Goal: Complete application form: Complete application form

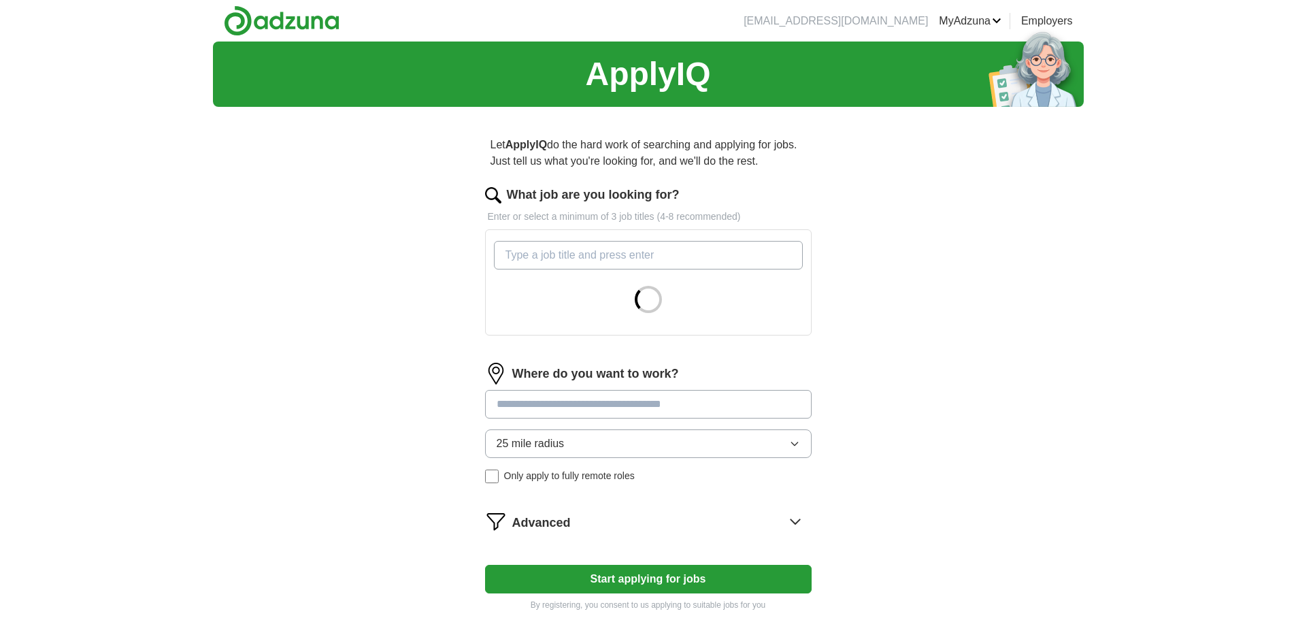
click at [573, 258] on input "What job are you looking for?" at bounding box center [648, 255] width 309 height 29
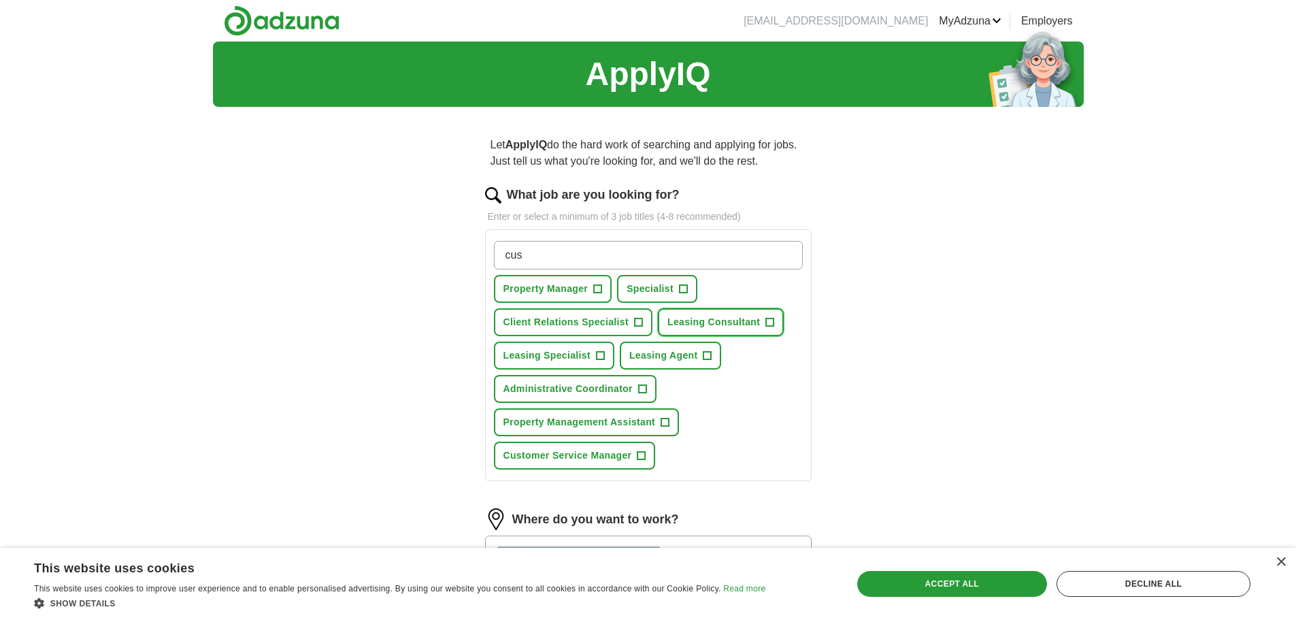
click at [764, 324] on button "Leasing Consultant +" at bounding box center [721, 322] width 126 height 28
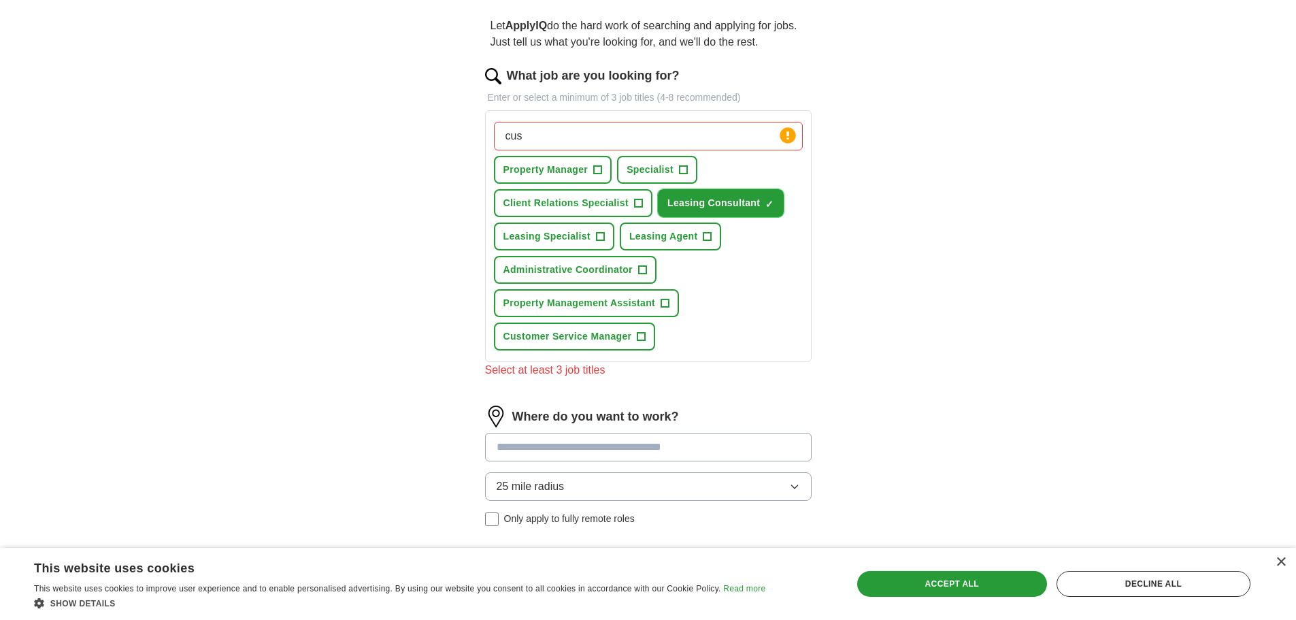
scroll to position [136, 0]
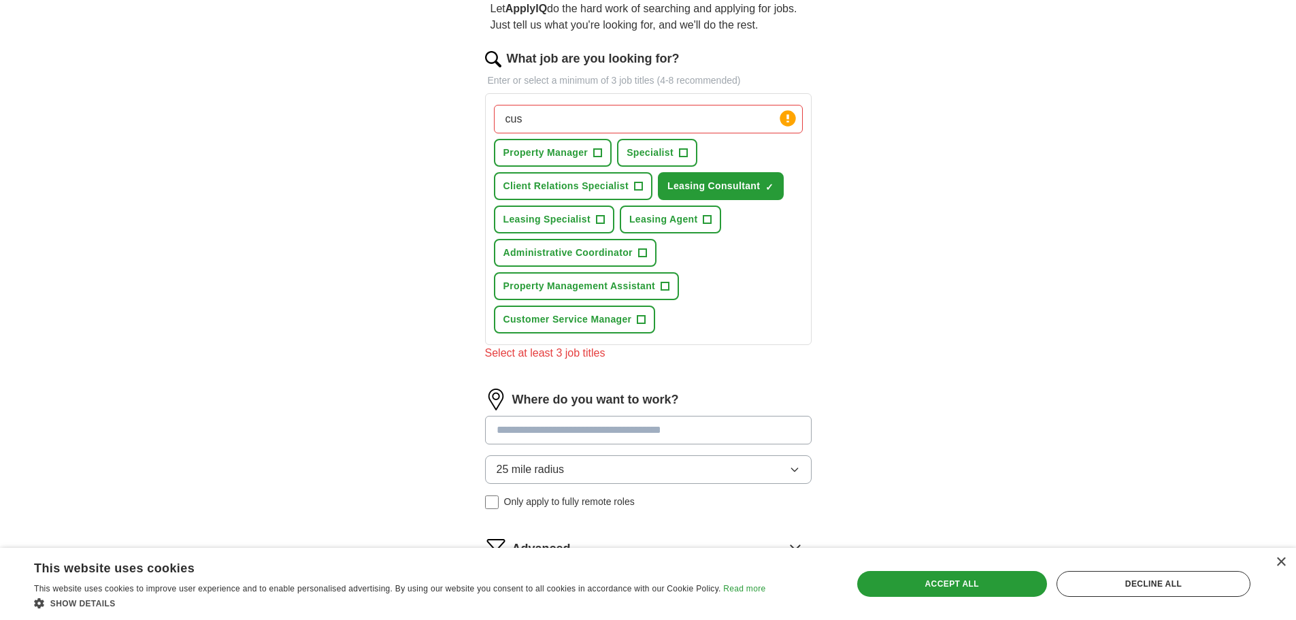
click at [585, 126] on input "cus" at bounding box center [648, 119] width 309 height 29
type input "c"
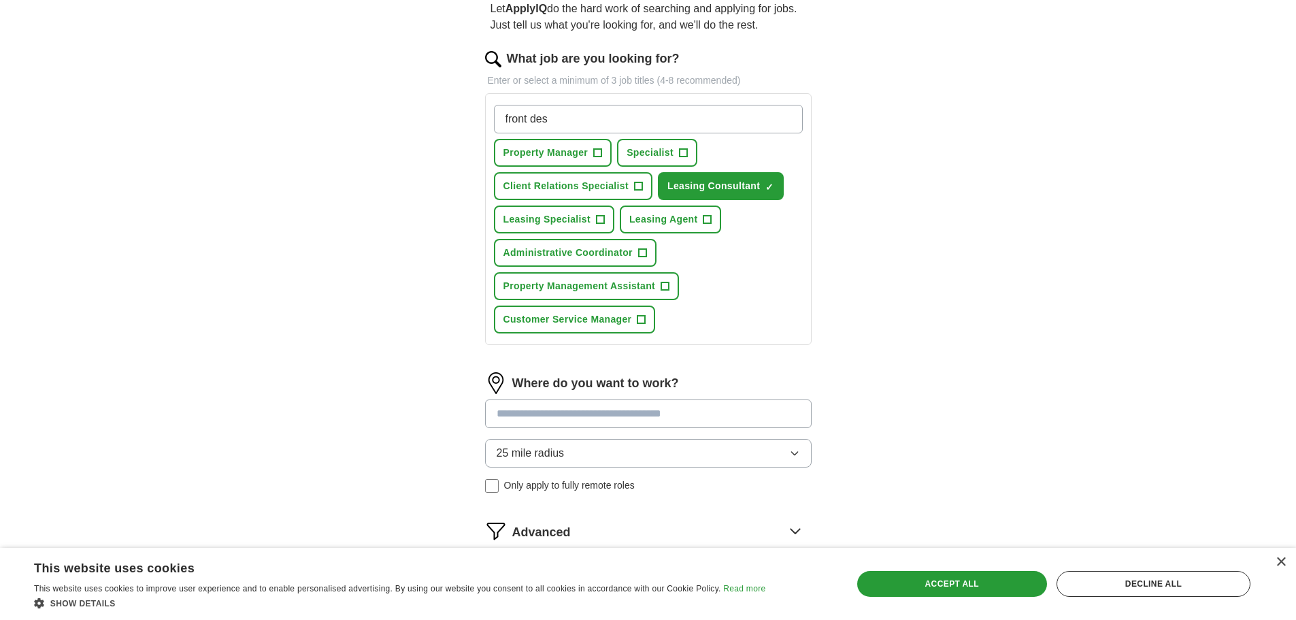
type input "front desk"
type input "adminstrative assistant"
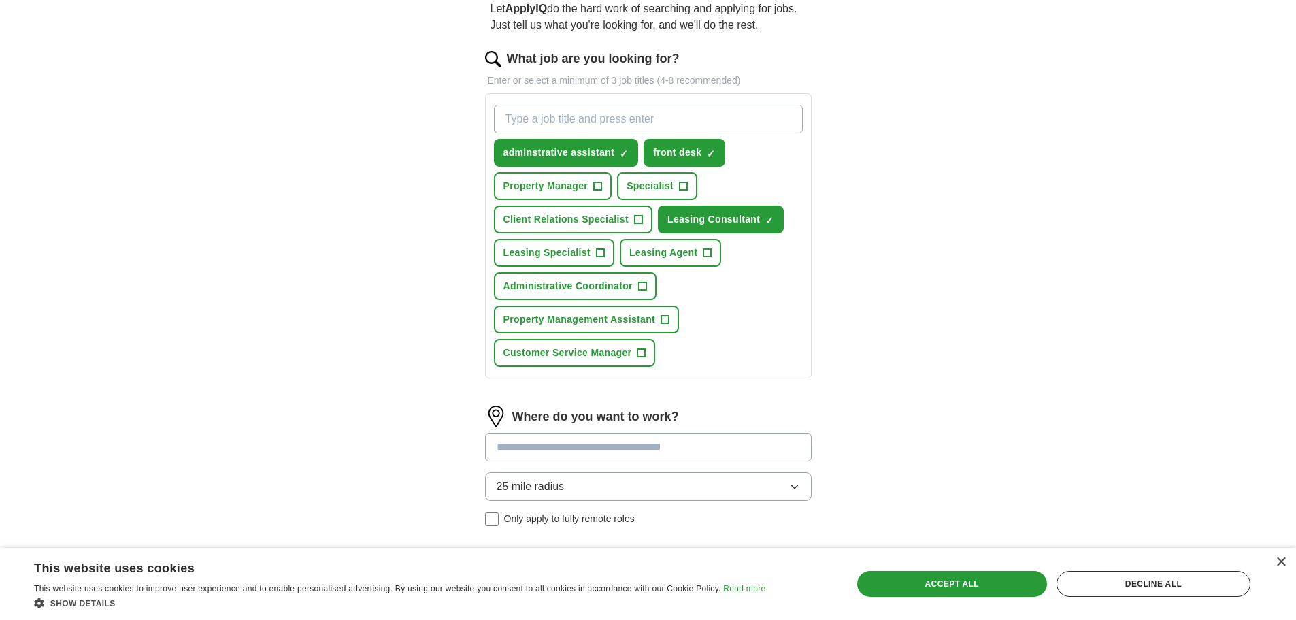
click at [574, 449] on input at bounding box center [648, 447] width 326 height 29
click at [485, 607] on button "Start applying for jobs" at bounding box center [648, 621] width 326 height 29
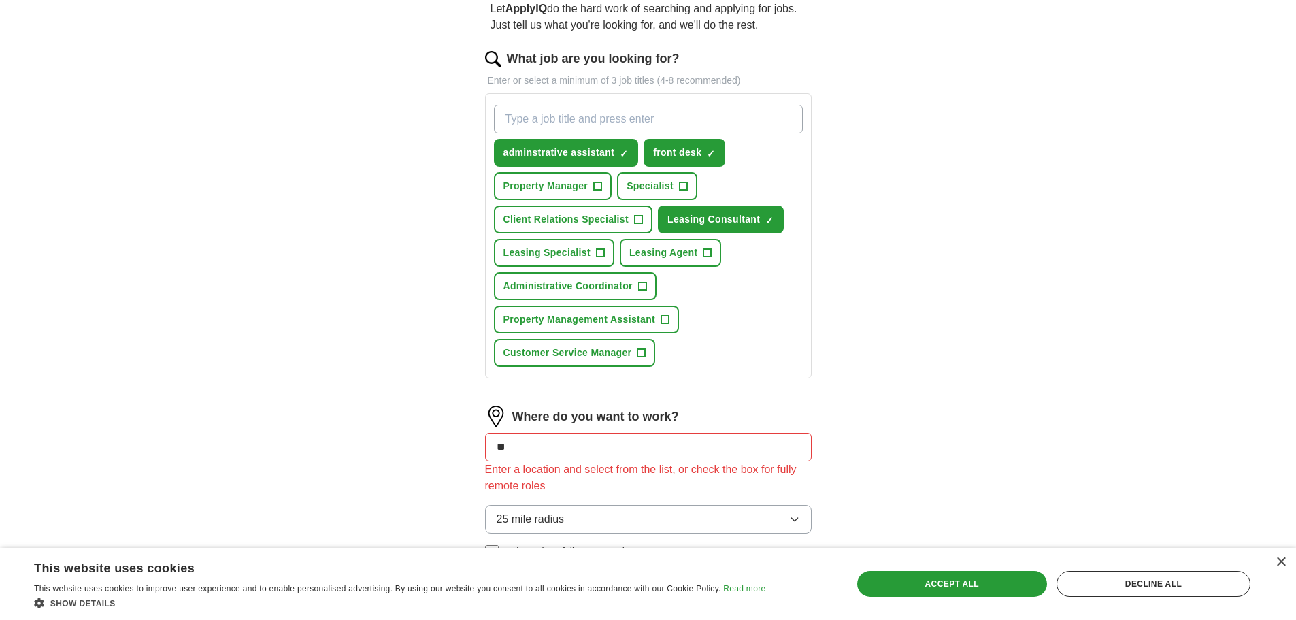
type input "*"
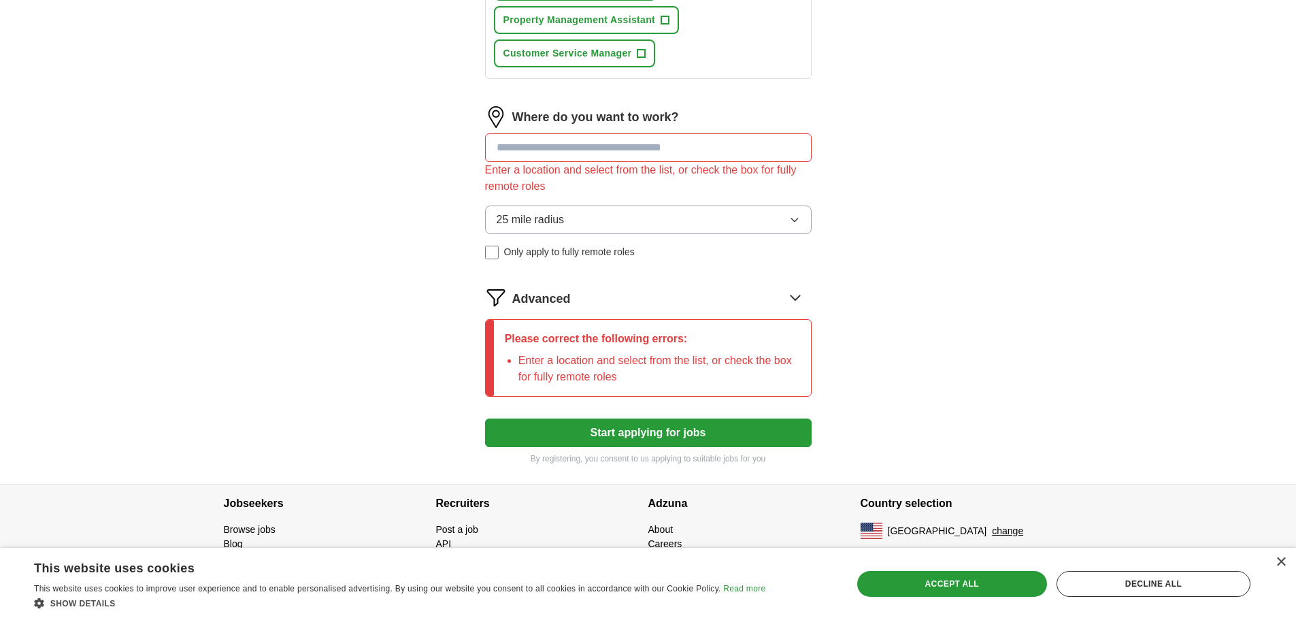
scroll to position [437, 0]
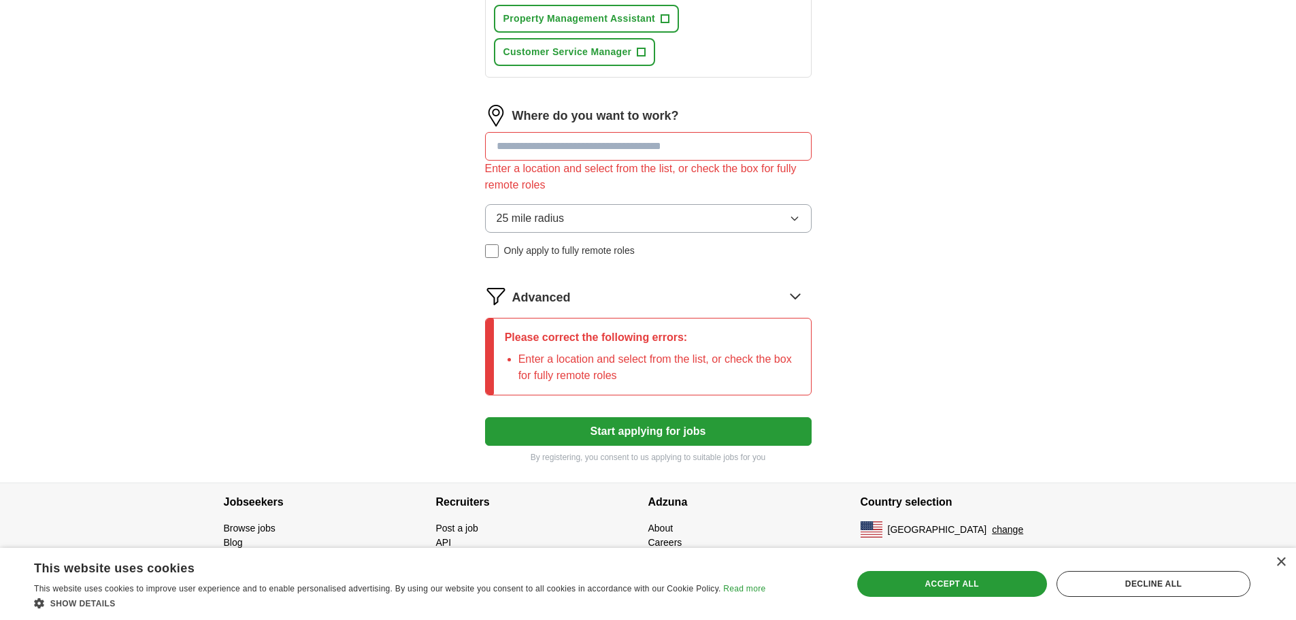
click at [596, 426] on button "Start applying for jobs" at bounding box center [648, 431] width 326 height 29
click at [674, 141] on input at bounding box center [648, 146] width 326 height 29
click at [537, 224] on span "25 mile radius" at bounding box center [530, 218] width 68 height 16
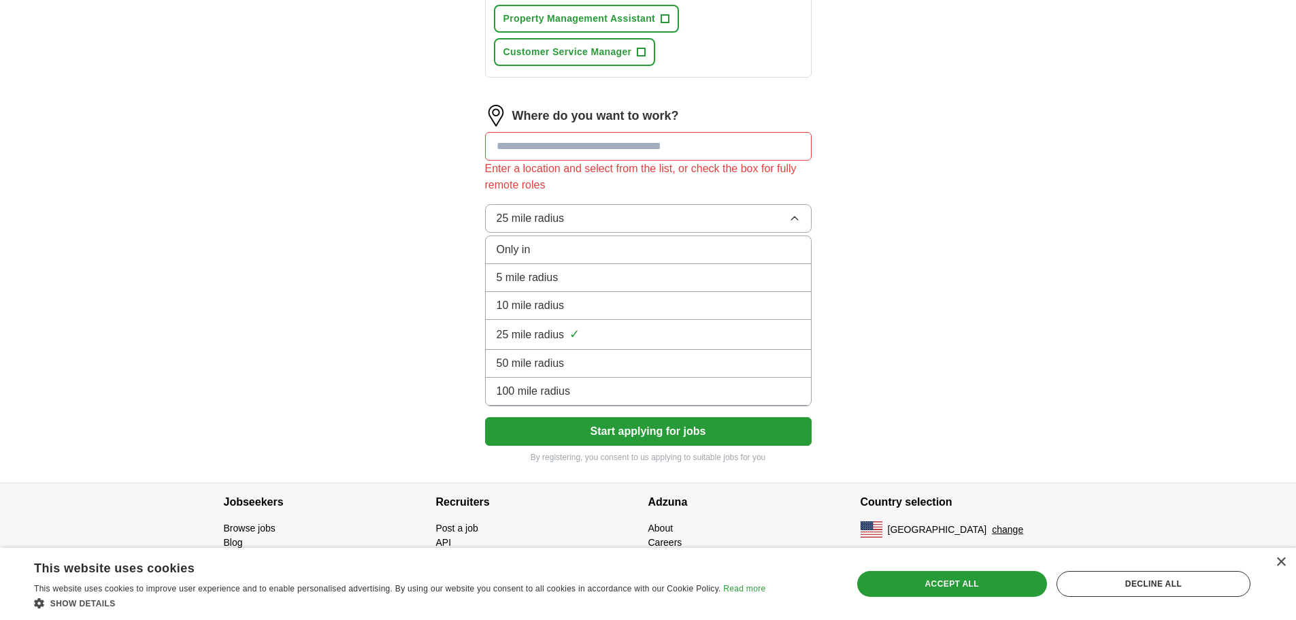
click at [524, 309] on span "10 mile radius" at bounding box center [530, 305] width 68 height 16
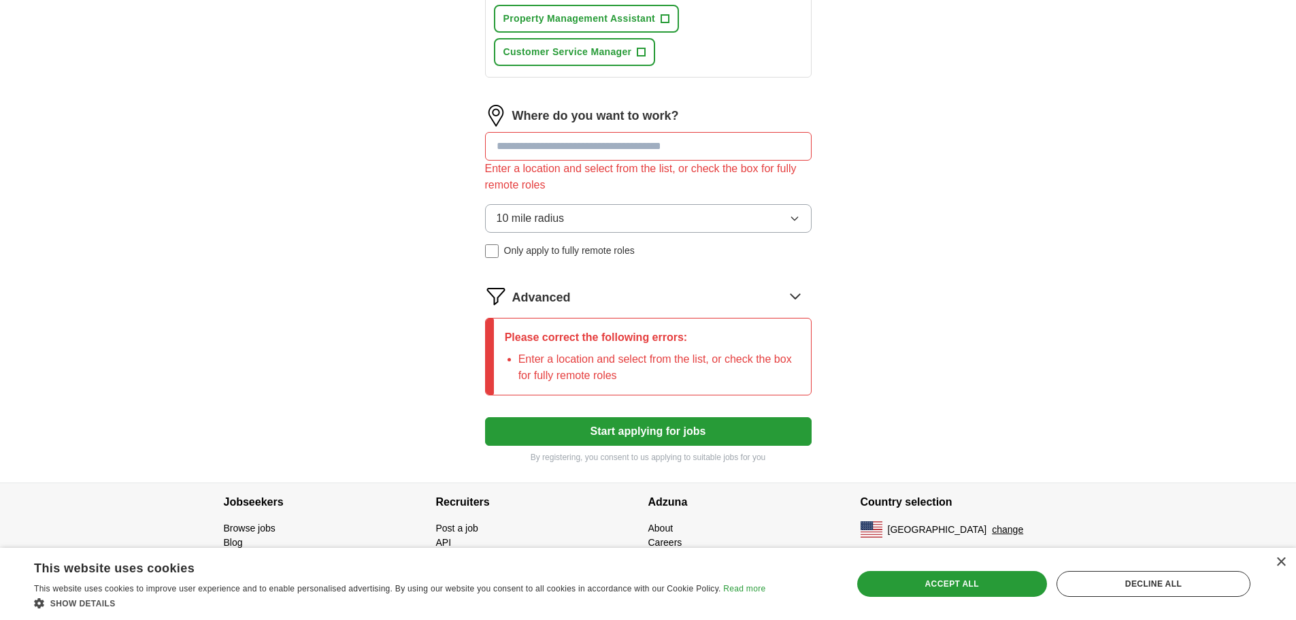
click at [557, 218] on span "10 mile radius" at bounding box center [530, 218] width 68 height 16
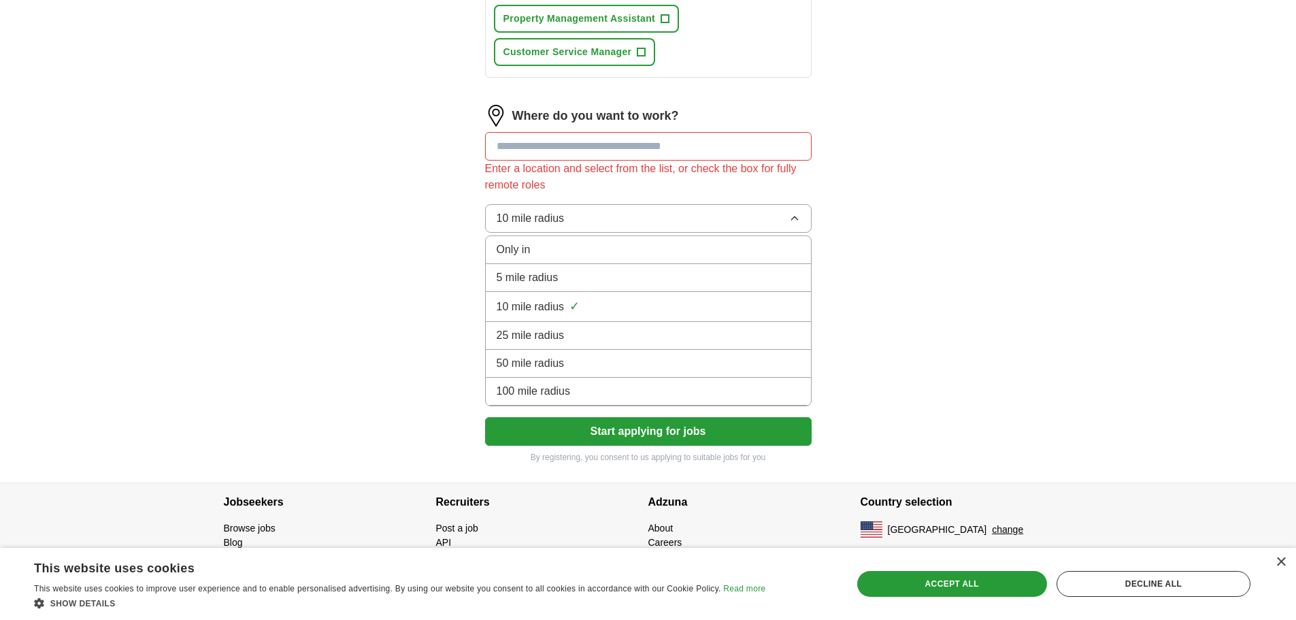
click at [530, 334] on span "25 mile radius" at bounding box center [530, 335] width 68 height 16
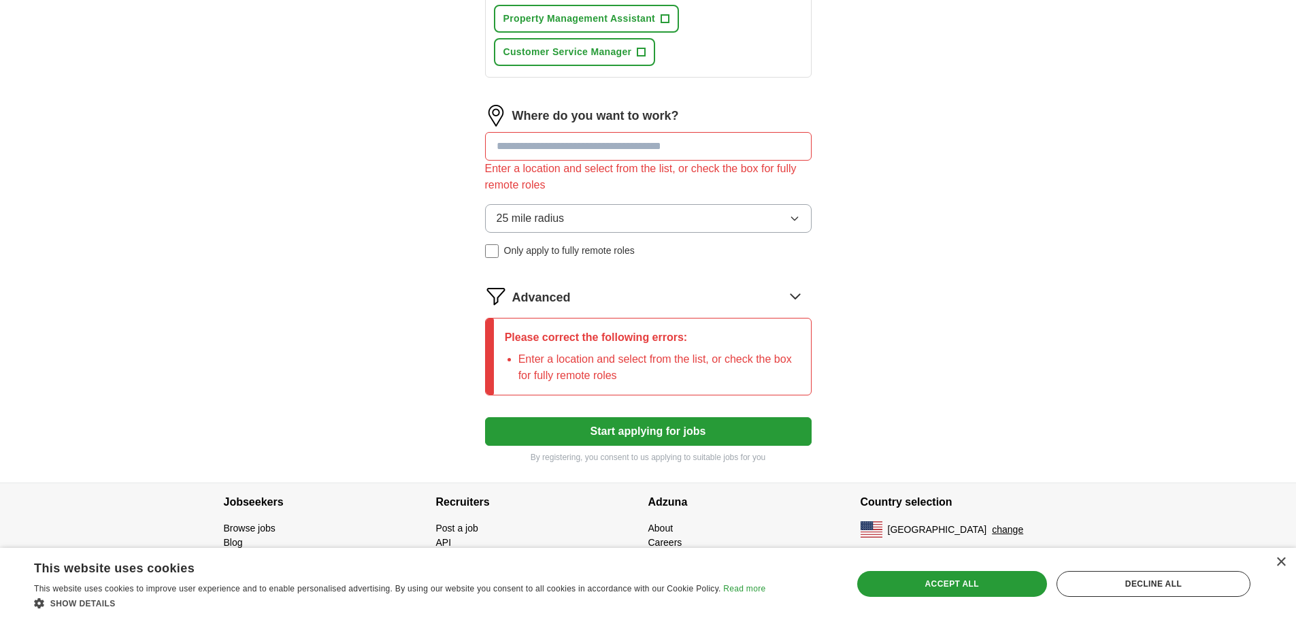
click at [570, 435] on button "Start applying for jobs" at bounding box center [648, 431] width 326 height 29
click at [561, 142] on input at bounding box center [648, 146] width 326 height 29
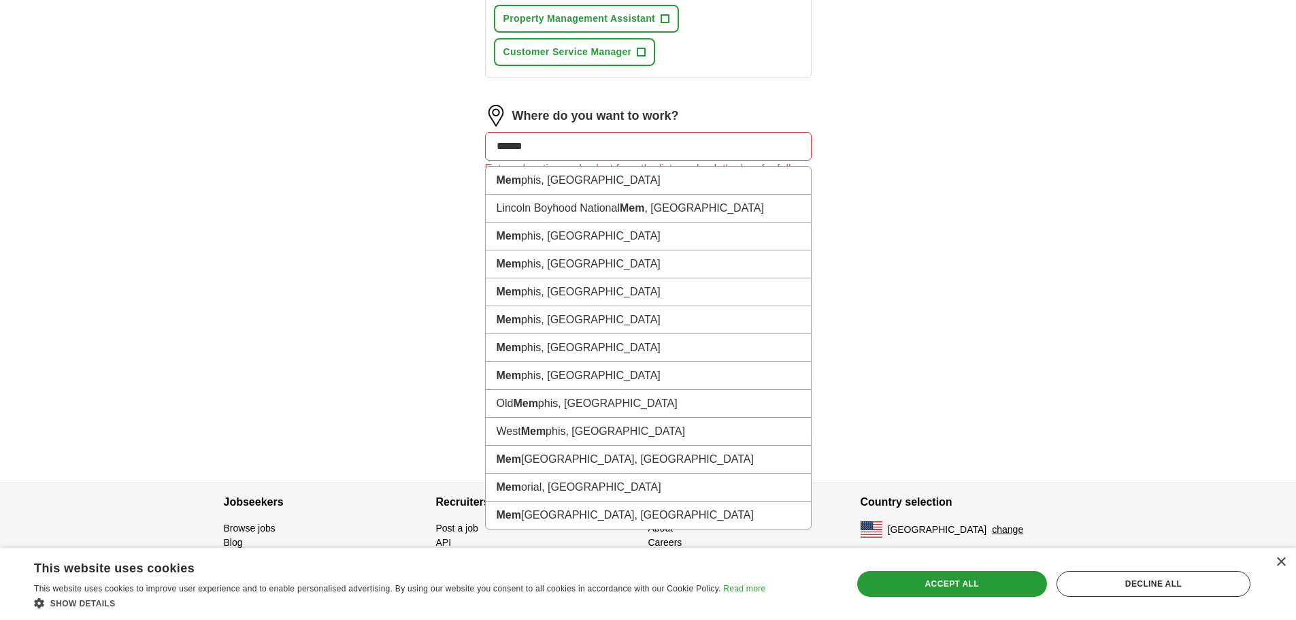
type input "*******"
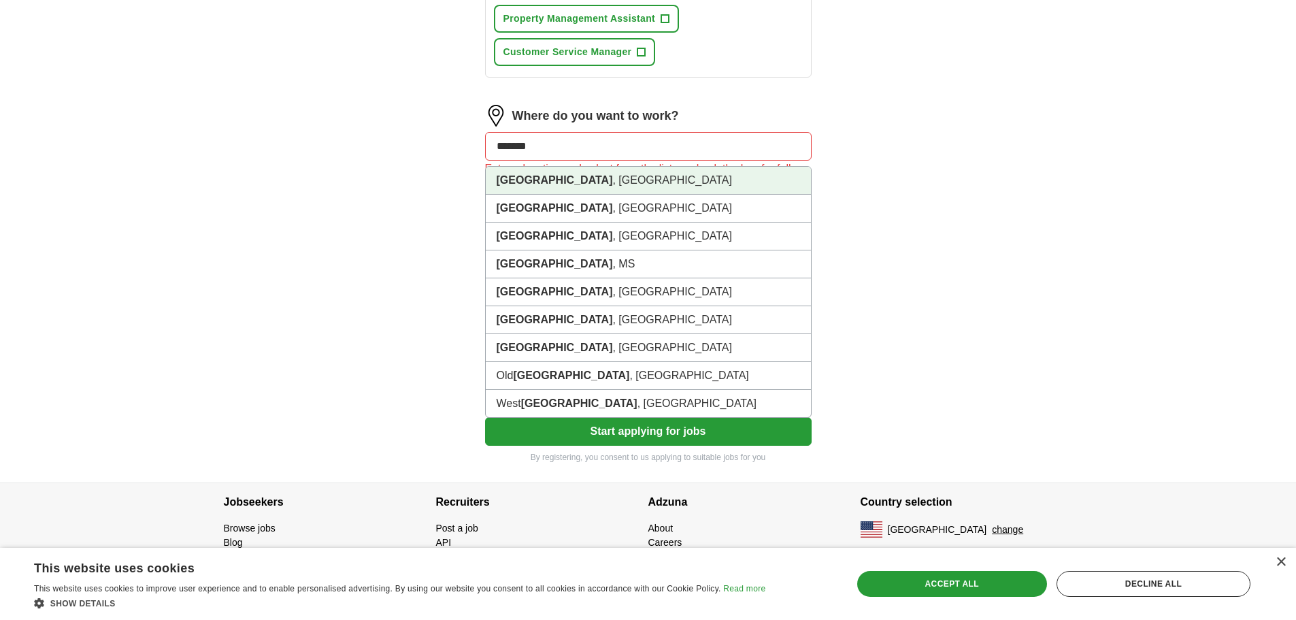
click at [554, 177] on li "[GEOGRAPHIC_DATA] , [GEOGRAPHIC_DATA]" at bounding box center [648, 181] width 325 height 28
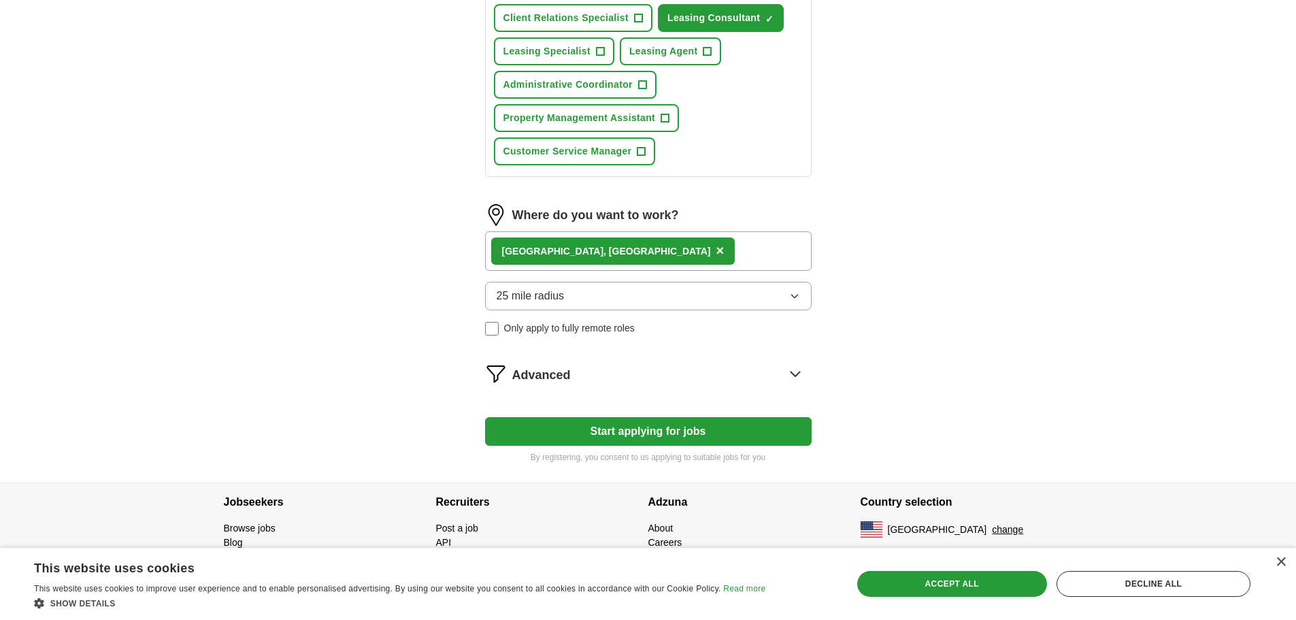
click at [590, 433] on button "Start applying for jobs" at bounding box center [648, 431] width 326 height 29
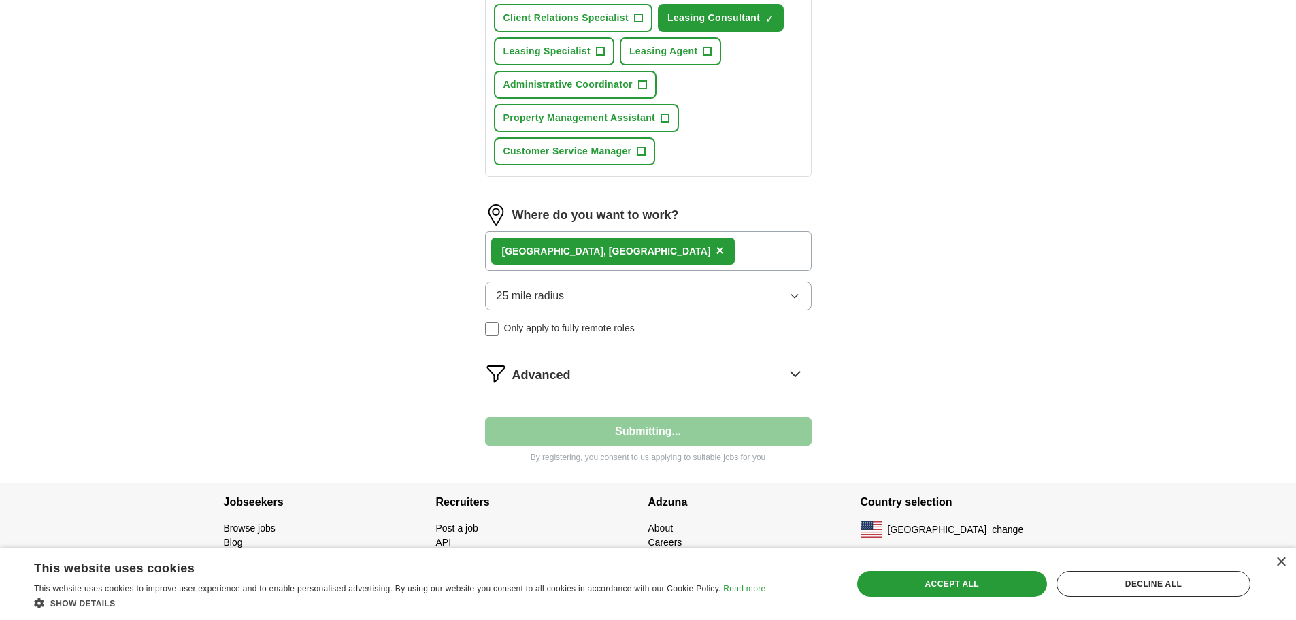
select select "**"
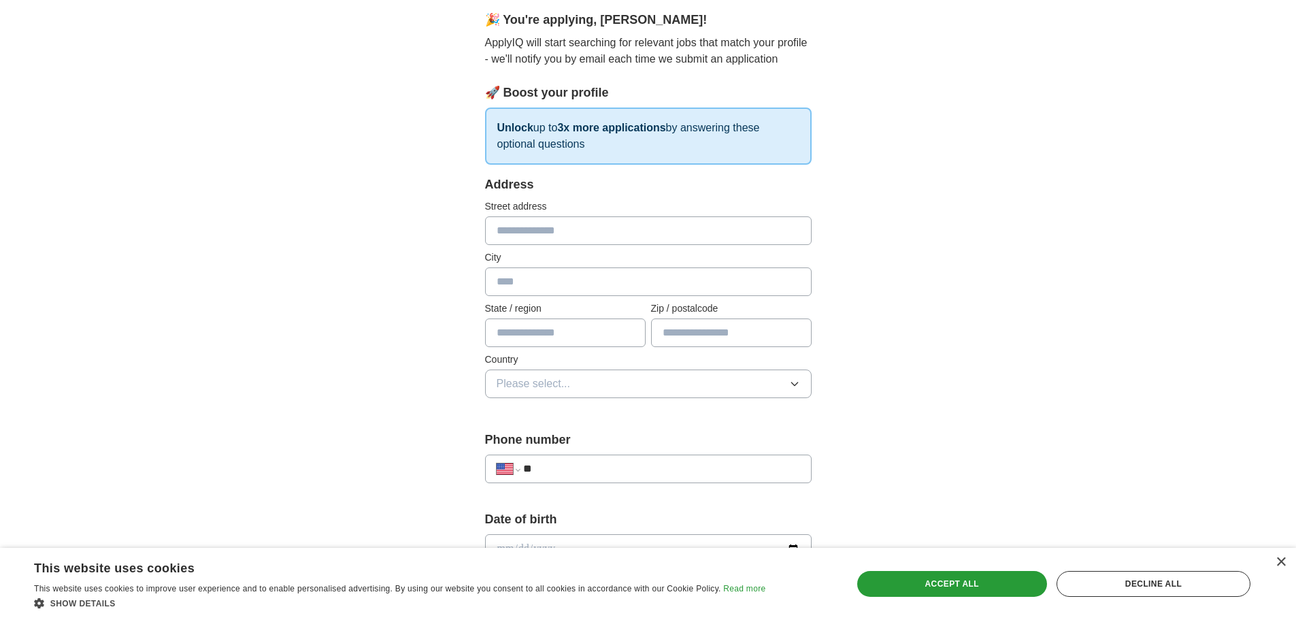
scroll to position [0, 0]
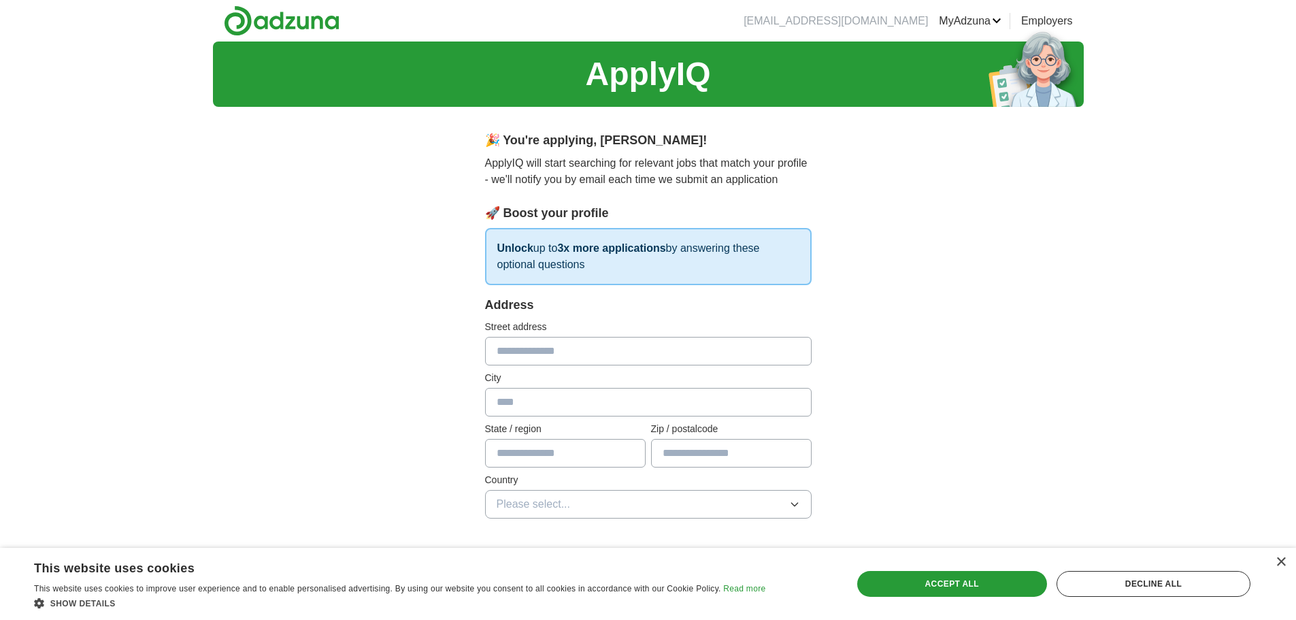
click at [527, 357] on input "text" at bounding box center [648, 351] width 326 height 29
type input "**********"
type input "*******"
type input "*********"
type input "*****"
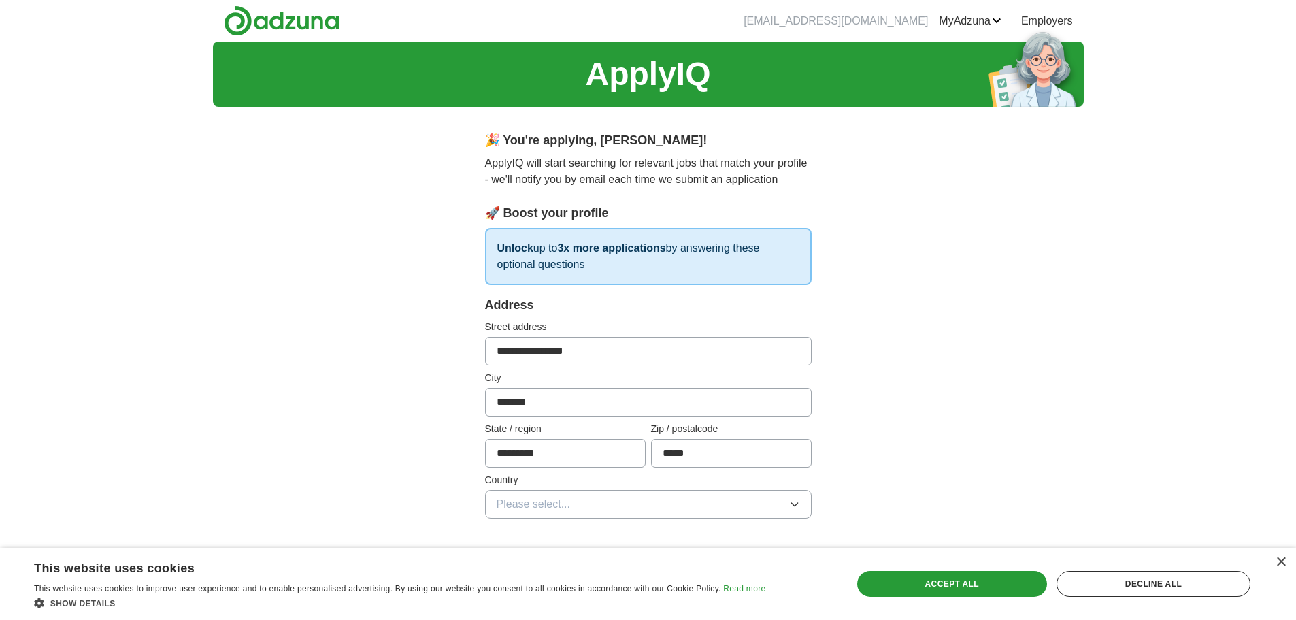
click at [709, 503] on button "Please select..." at bounding box center [648, 504] width 326 height 29
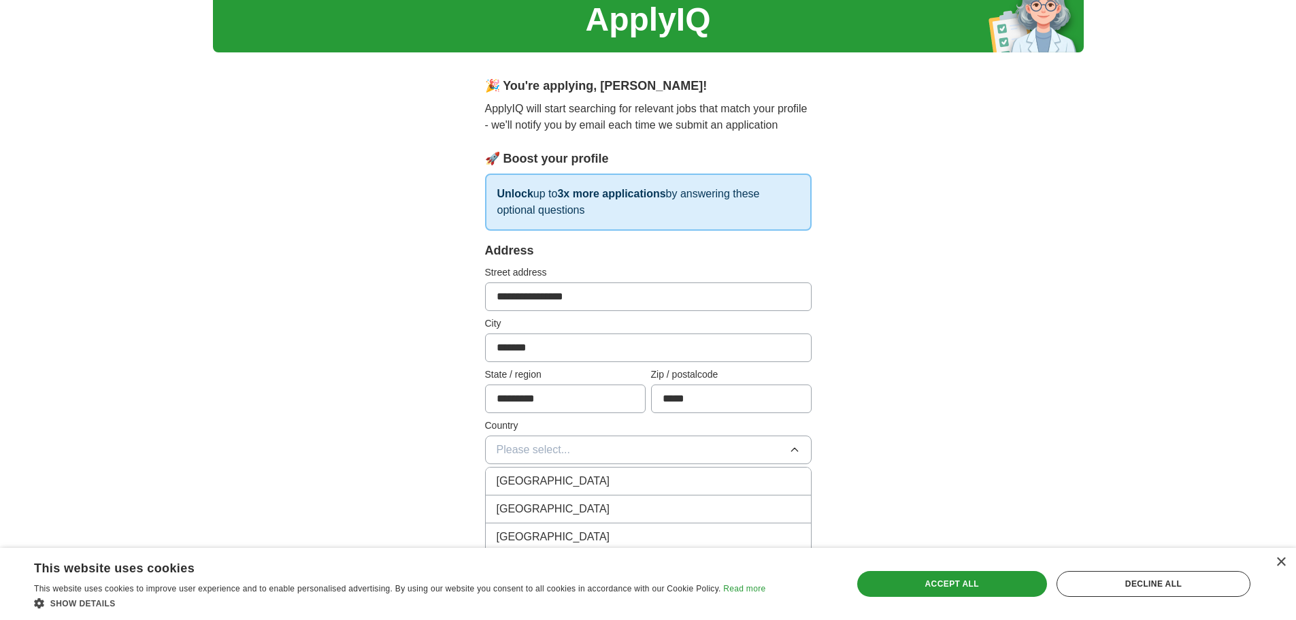
scroll to position [136, 0]
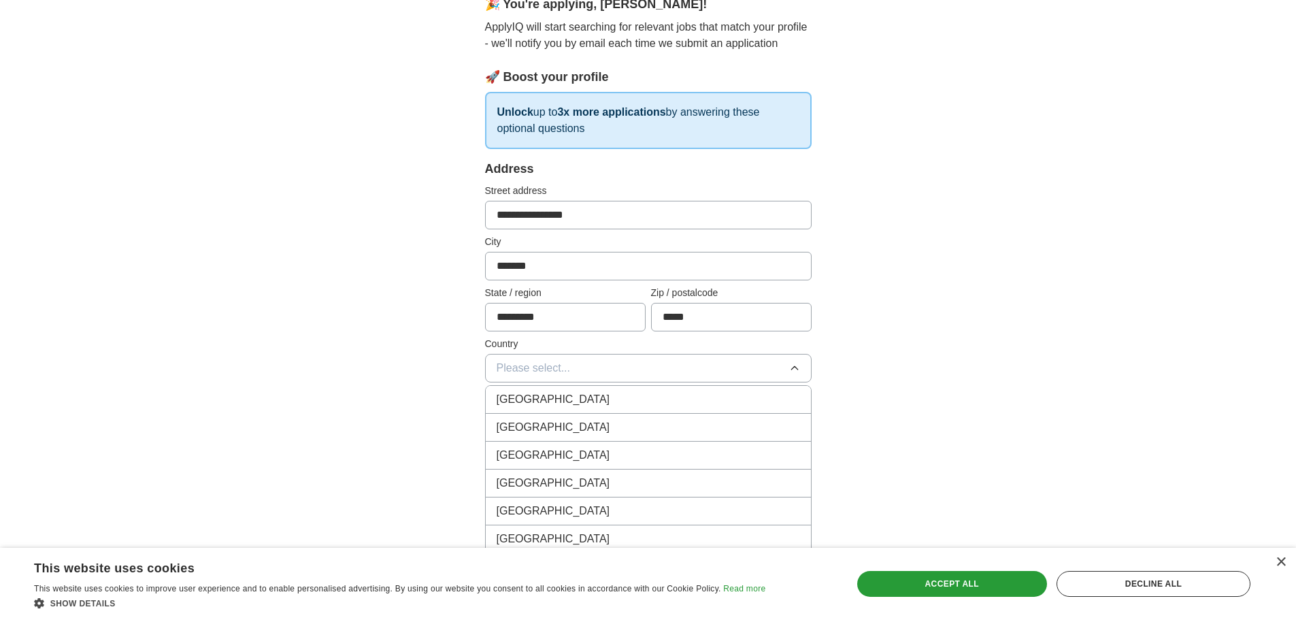
click at [704, 433] on div "[GEOGRAPHIC_DATA]" at bounding box center [647, 427] width 303 height 16
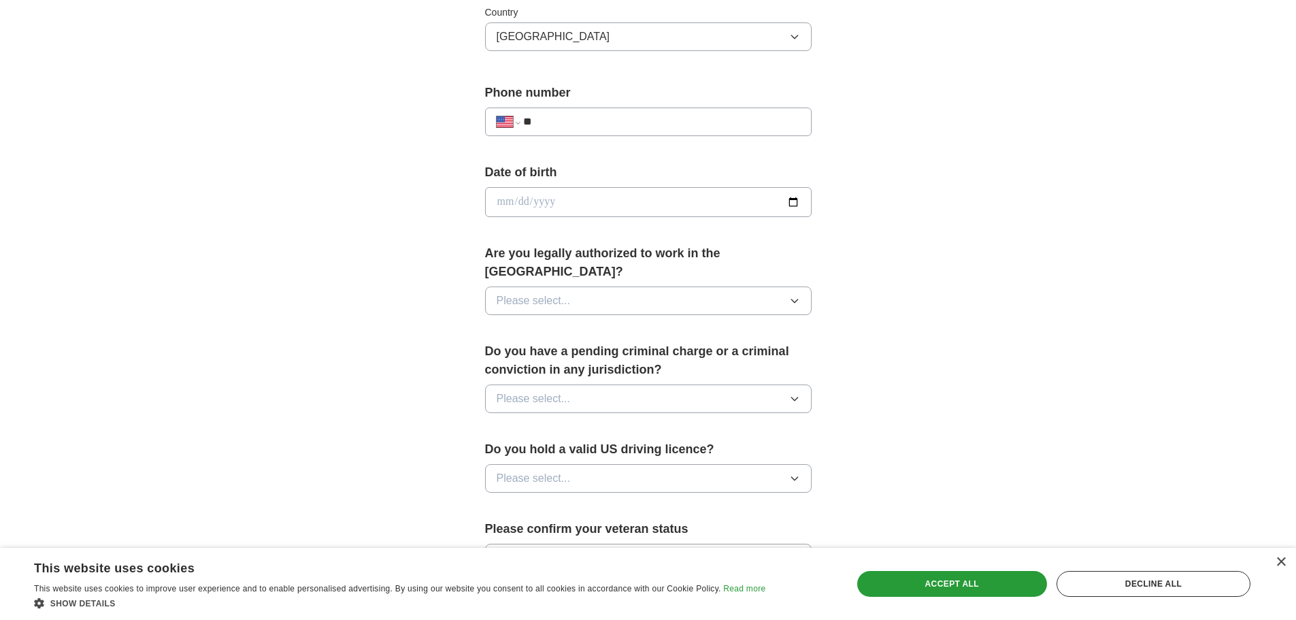
scroll to position [476, 0]
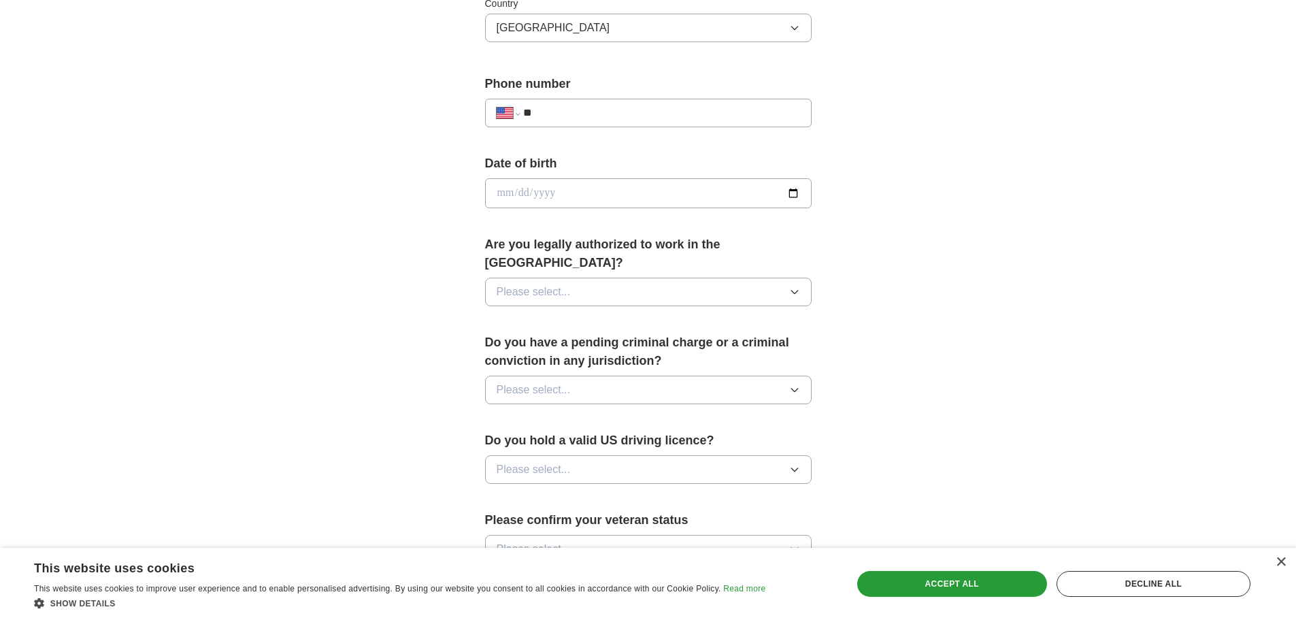
click at [610, 116] on div "**********" at bounding box center [648, 113] width 326 height 29
click at [610, 116] on input "**" at bounding box center [661, 113] width 276 height 16
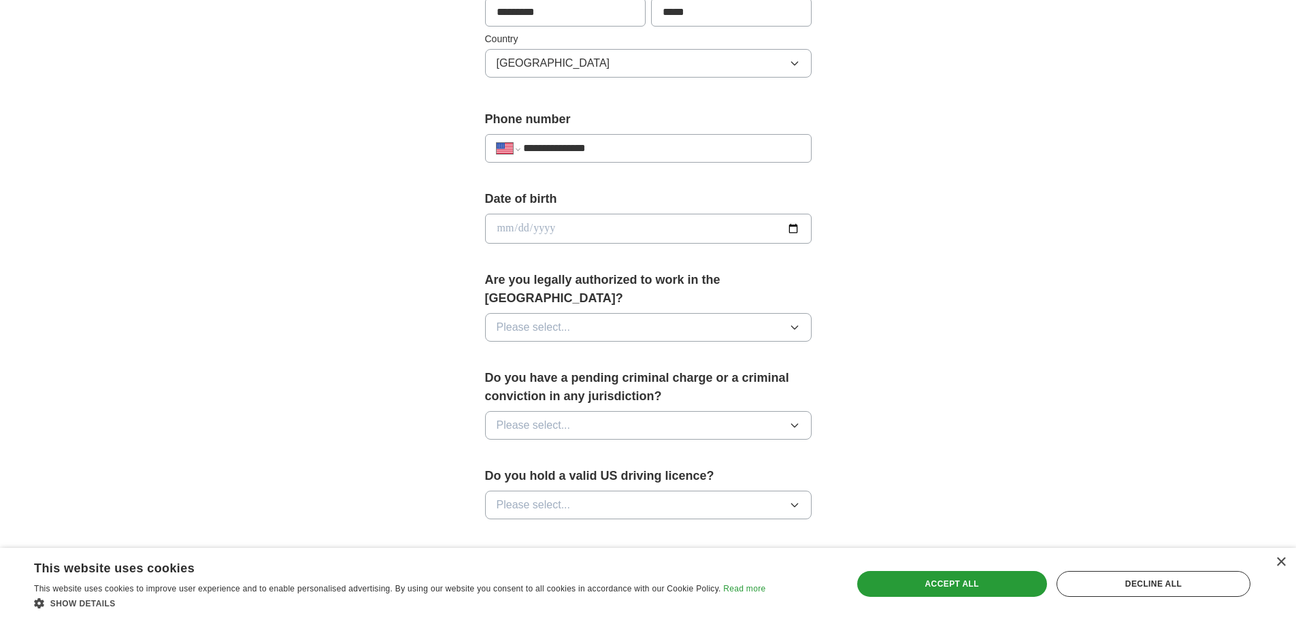
scroll to position [408, 0]
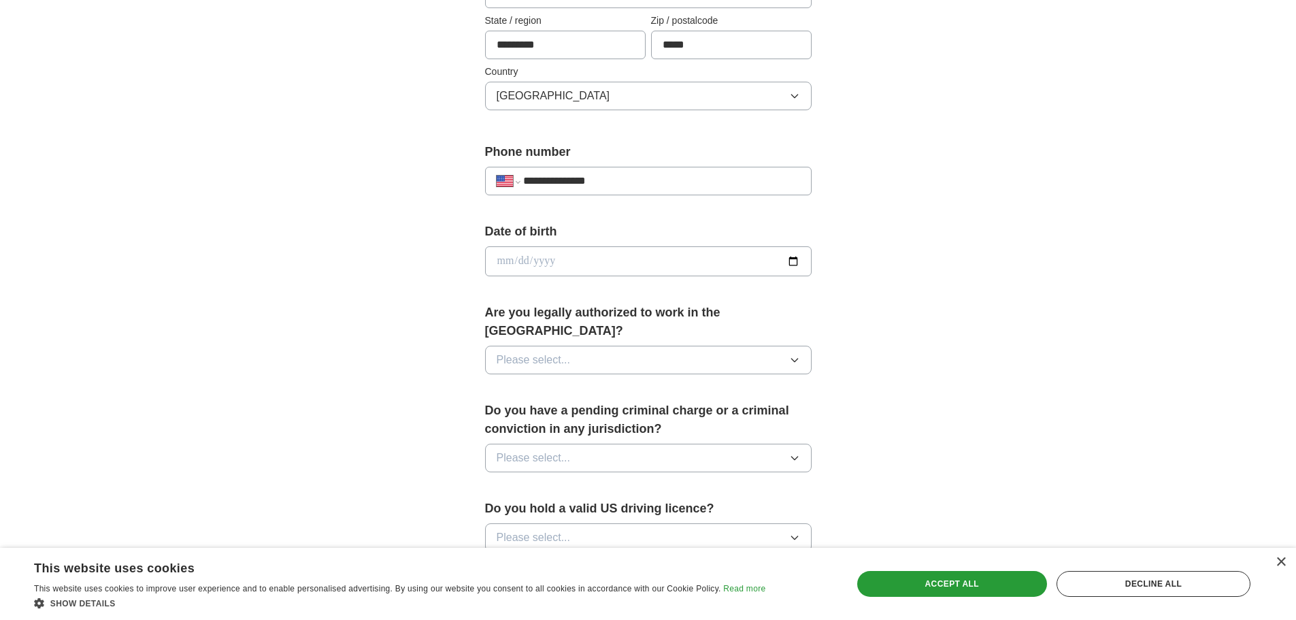
type input "**********"
click at [588, 260] on input "date" at bounding box center [648, 261] width 326 height 30
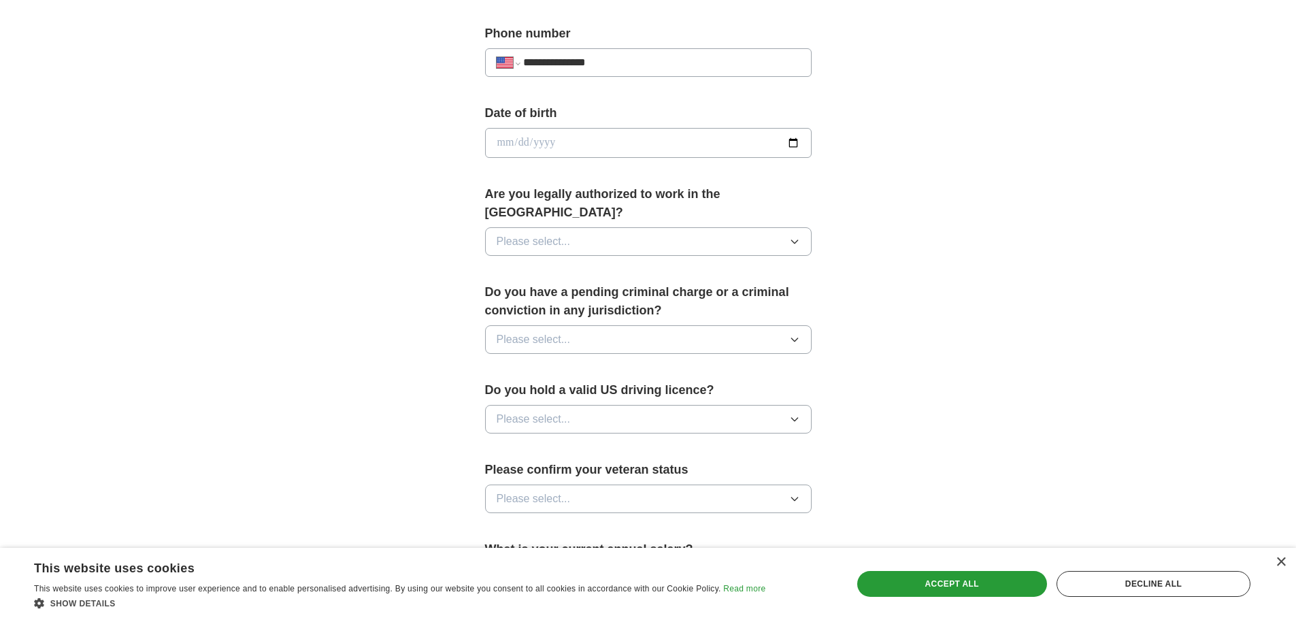
scroll to position [779, 0]
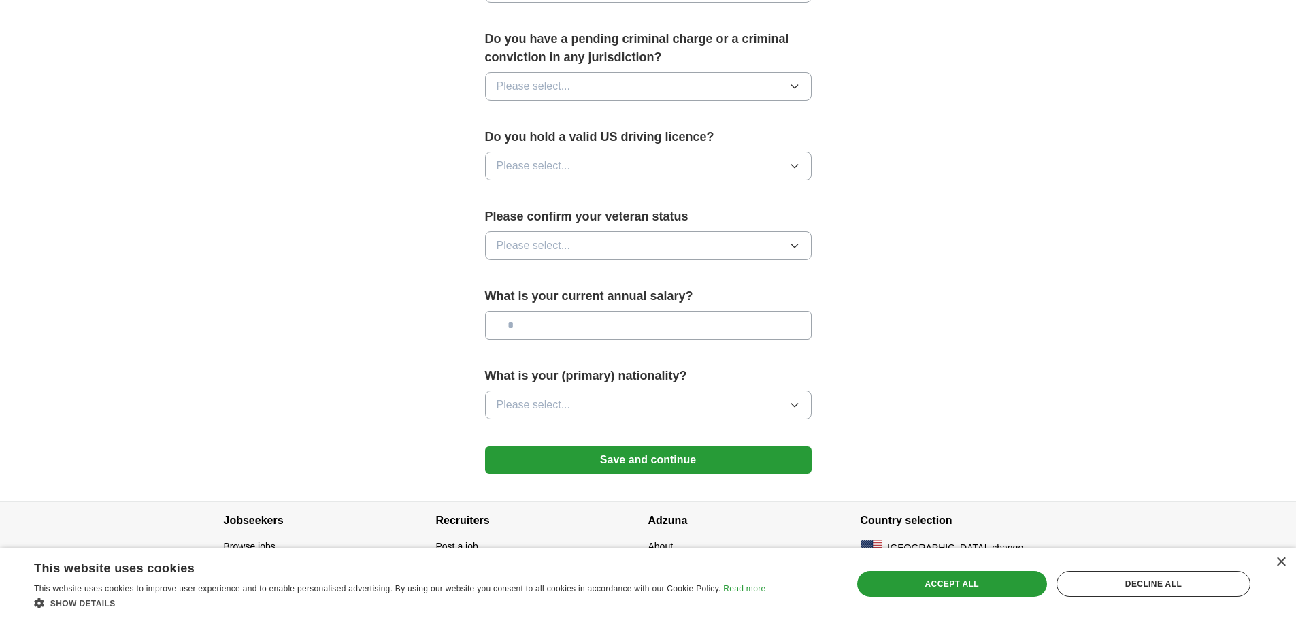
click at [583, 152] on button "Please select..." at bounding box center [648, 166] width 326 height 29
click at [579, 189] on div "Yes" at bounding box center [647, 197] width 303 height 16
drag, startPoint x: 613, startPoint y: 61, endPoint x: 611, endPoint y: 68, distance: 7.3
click at [613, 72] on button "Please select..." at bounding box center [648, 86] width 326 height 29
click at [615, 137] on div "No" at bounding box center [647, 145] width 303 height 16
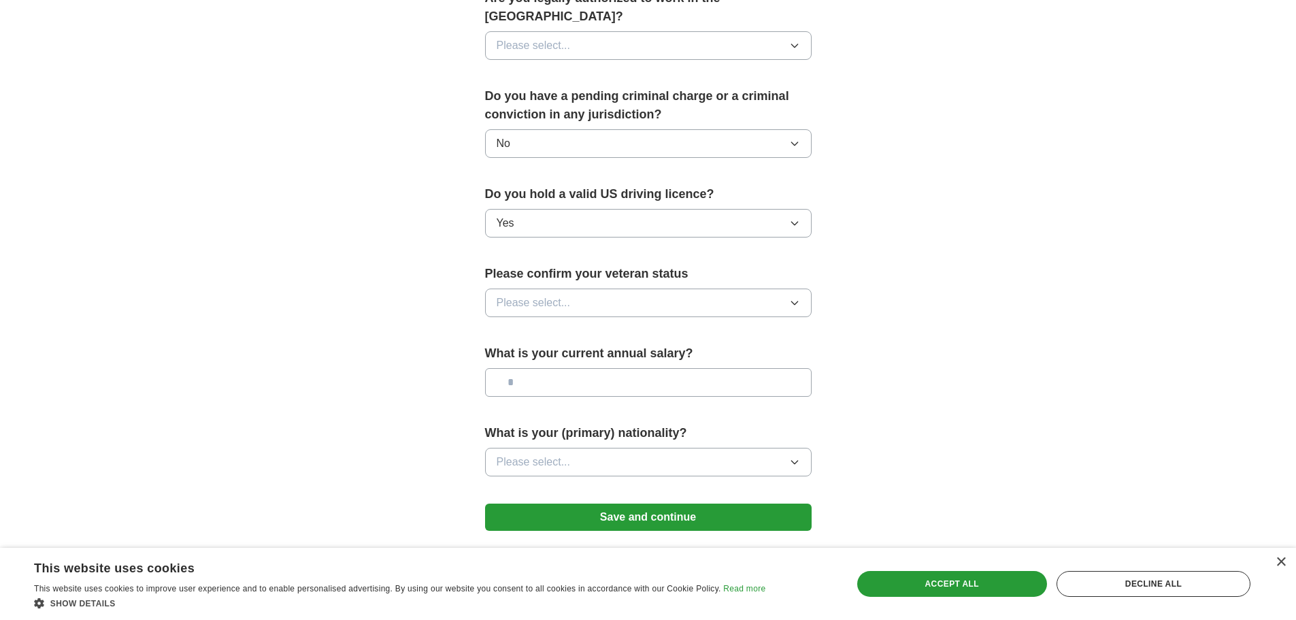
scroll to position [643, 0]
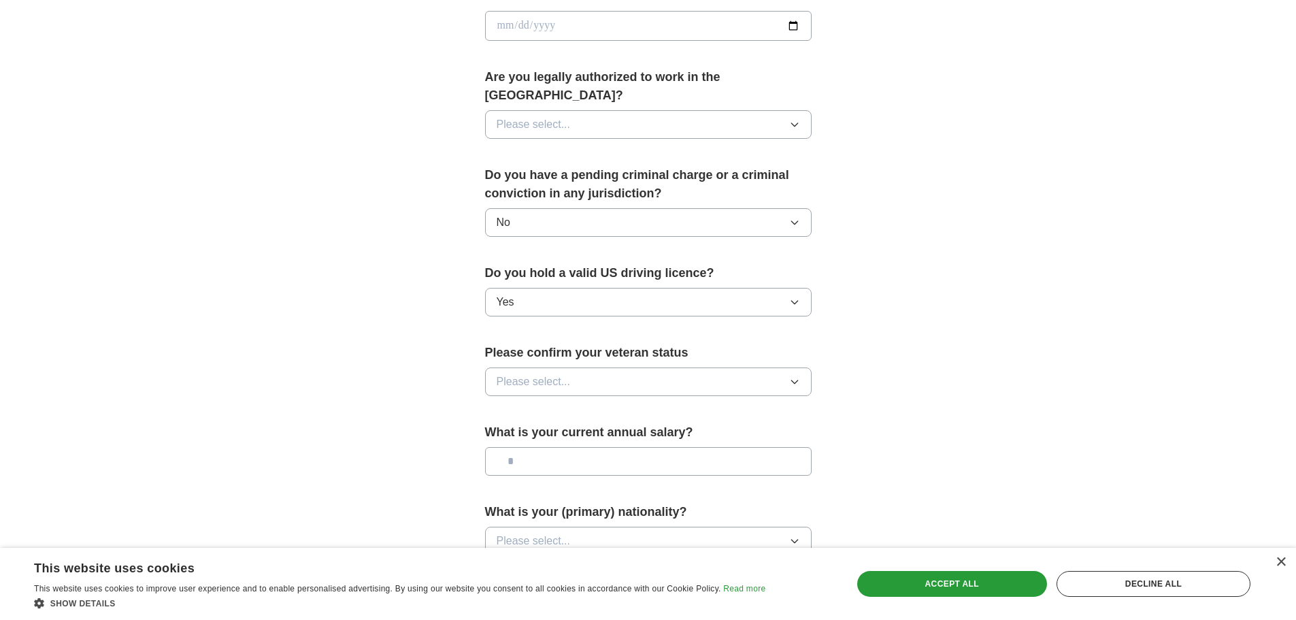
click at [608, 110] on button "Please select..." at bounding box center [648, 124] width 326 height 29
click at [606, 148] on div "Yes" at bounding box center [647, 156] width 303 height 16
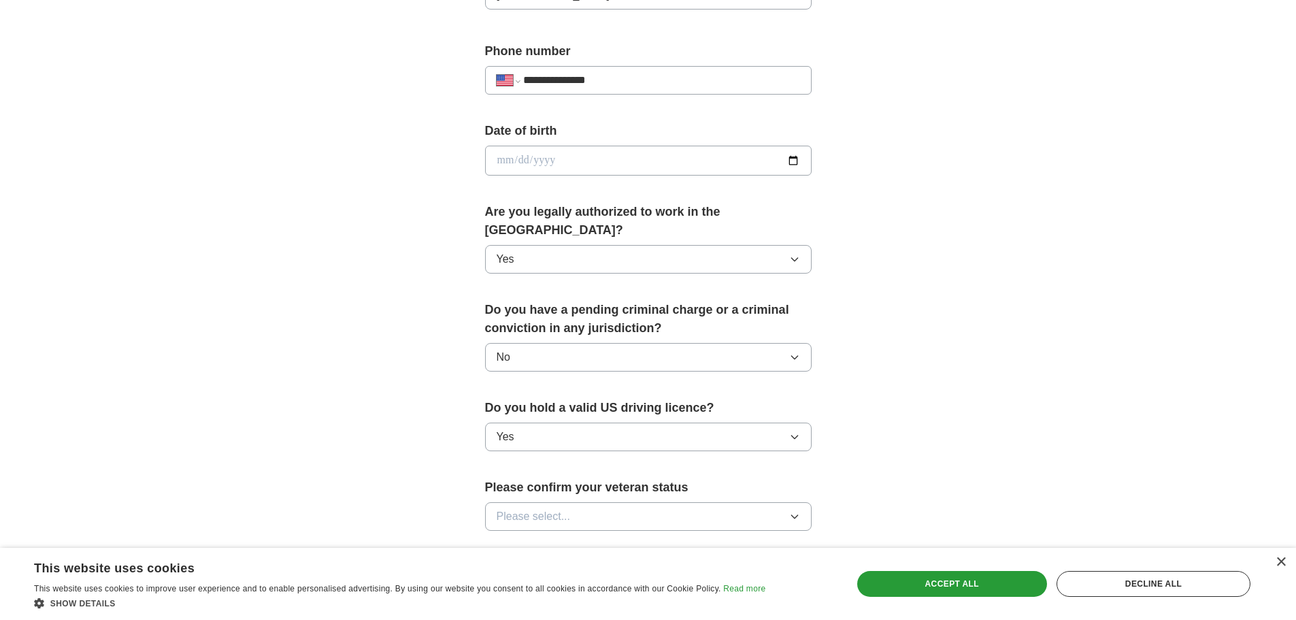
scroll to position [507, 0]
click at [593, 155] on input "date" at bounding box center [648, 162] width 326 height 30
type input "**********"
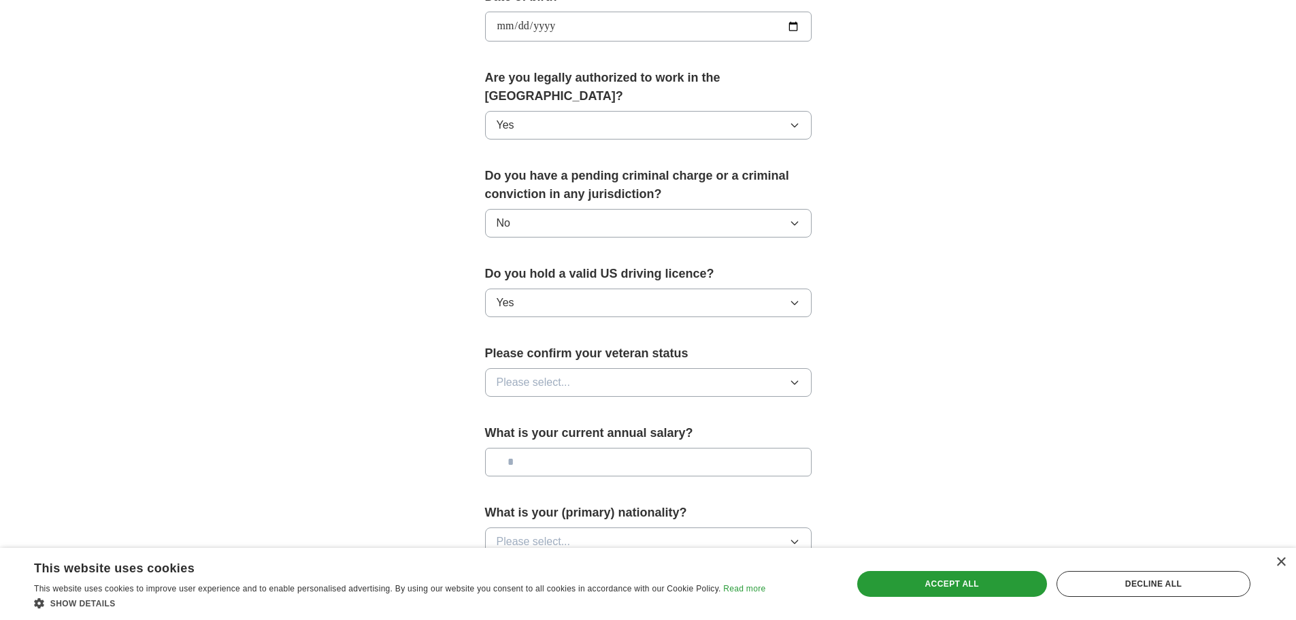
scroll to position [643, 0]
click at [520, 373] on span "Please select..." at bounding box center [533, 381] width 74 height 16
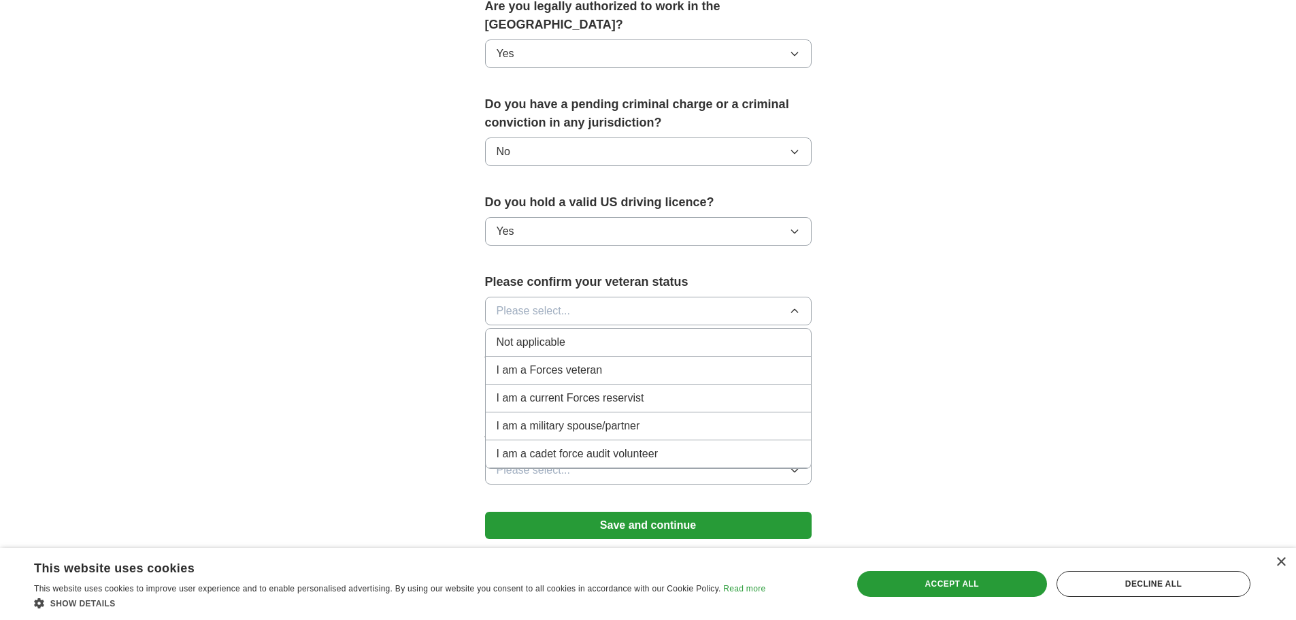
scroll to position [779, 0]
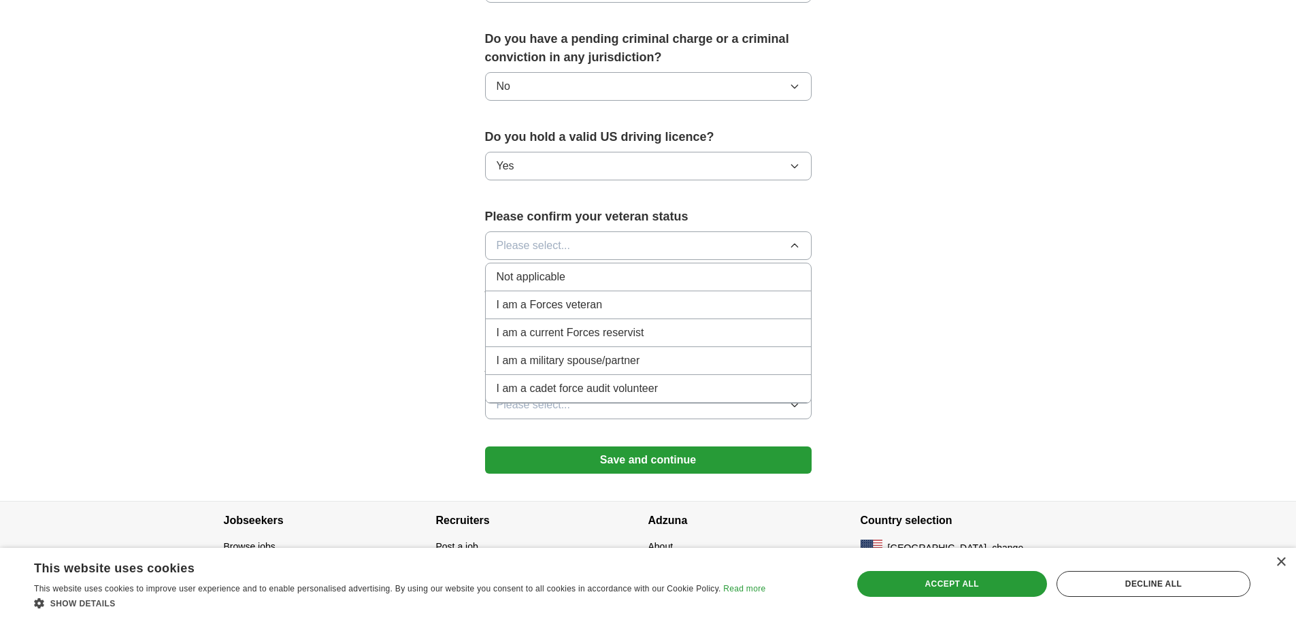
click at [550, 267] on li "Not applicable" at bounding box center [648, 277] width 325 height 28
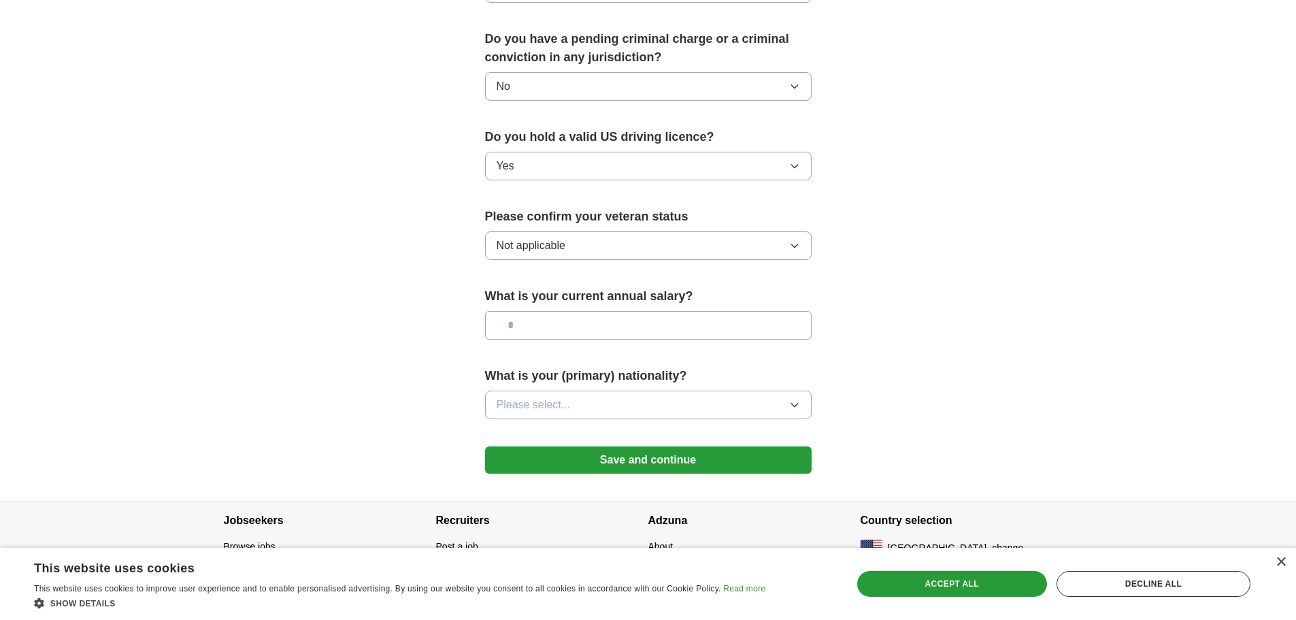
click at [546, 316] on input "text" at bounding box center [648, 325] width 326 height 29
type input "*******"
click at [531, 396] on span "Please select..." at bounding box center [533, 404] width 74 height 16
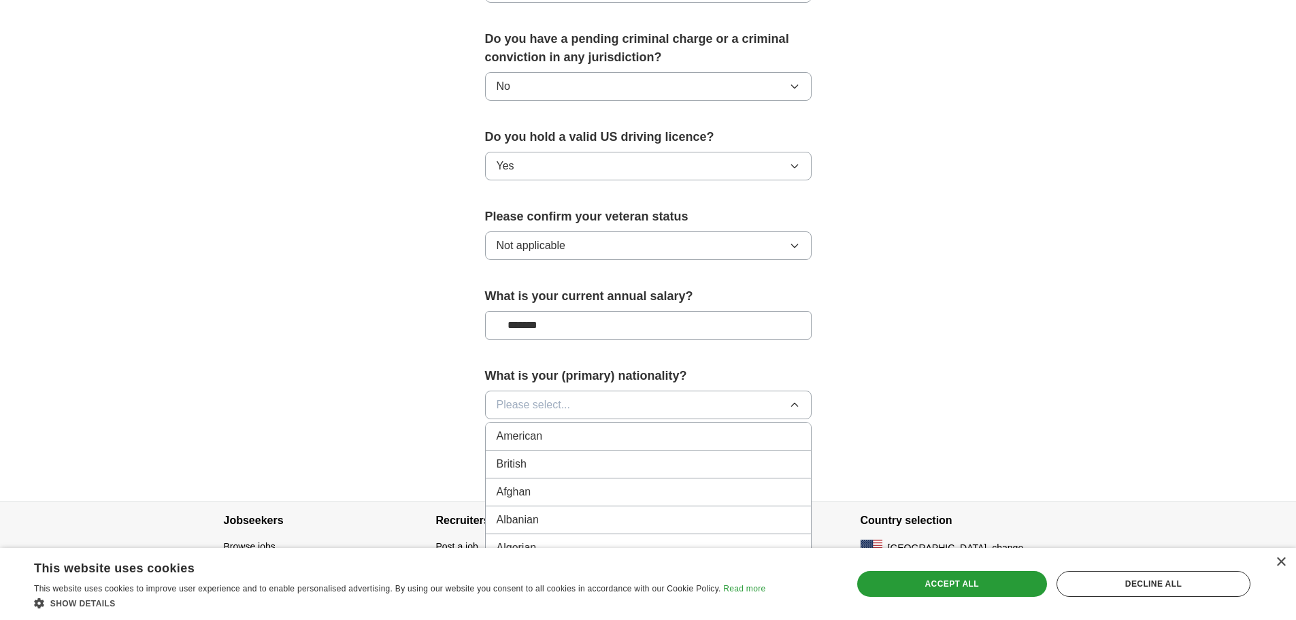
click at [539, 428] on span "American" at bounding box center [519, 436] width 46 height 16
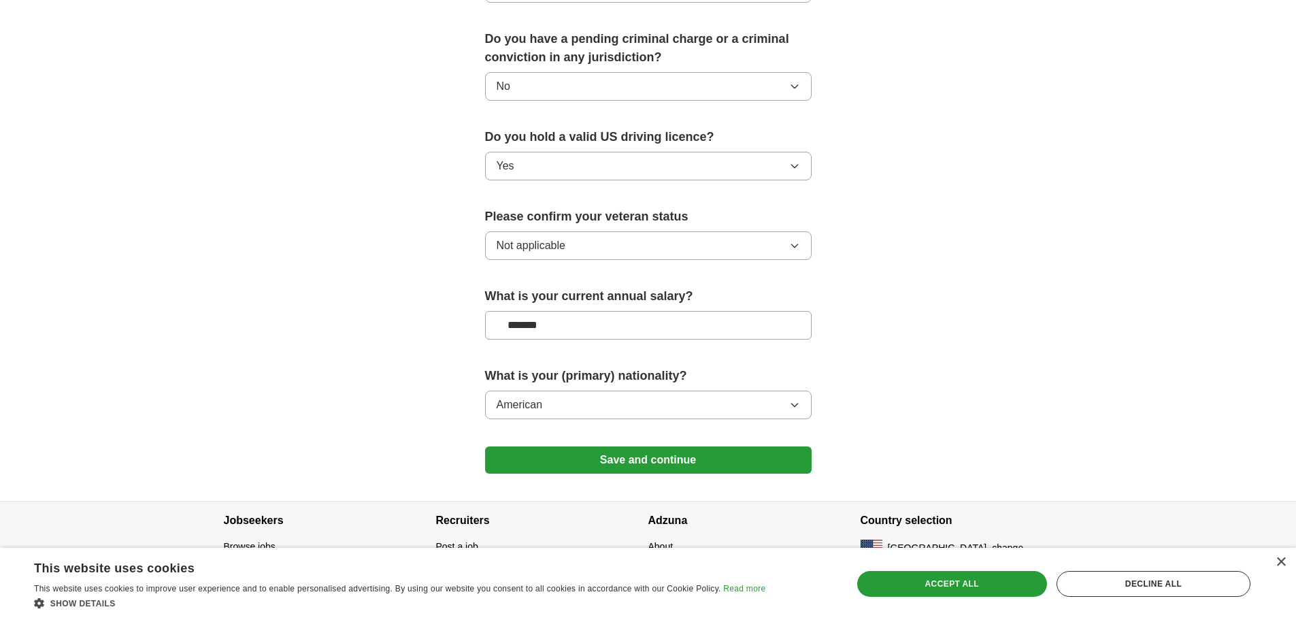
click at [669, 446] on button "Save and continue" at bounding box center [648, 459] width 326 height 27
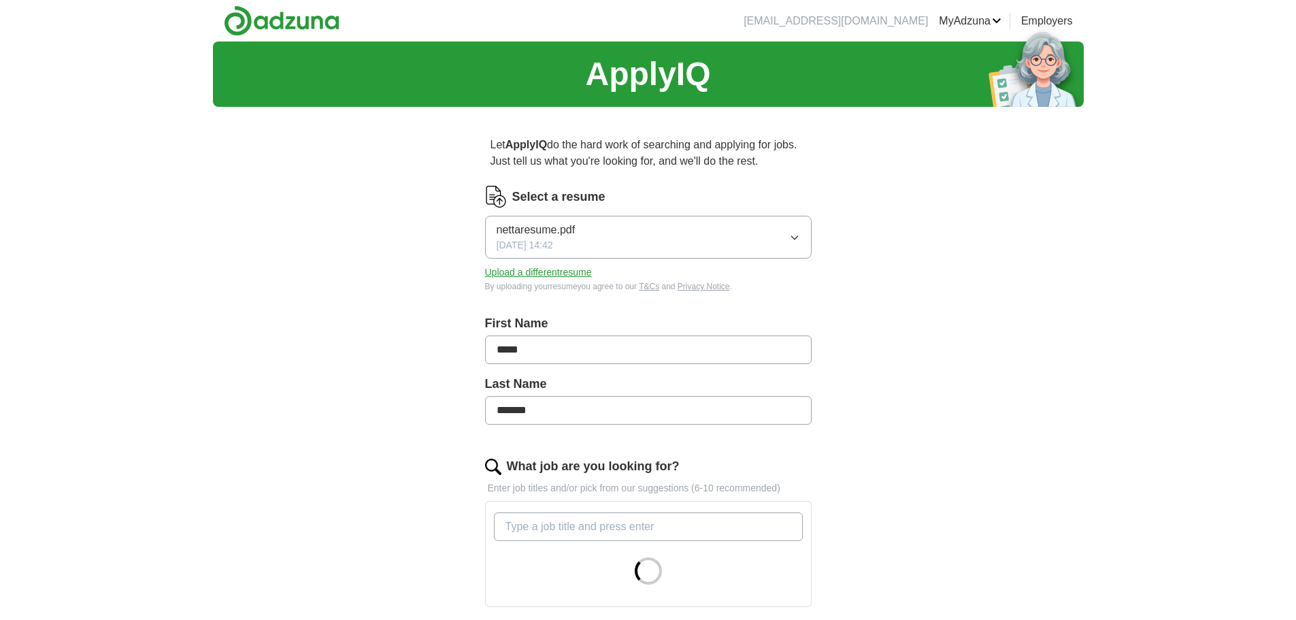
click at [546, 352] on input "*****" at bounding box center [648, 349] width 326 height 29
type input "*"
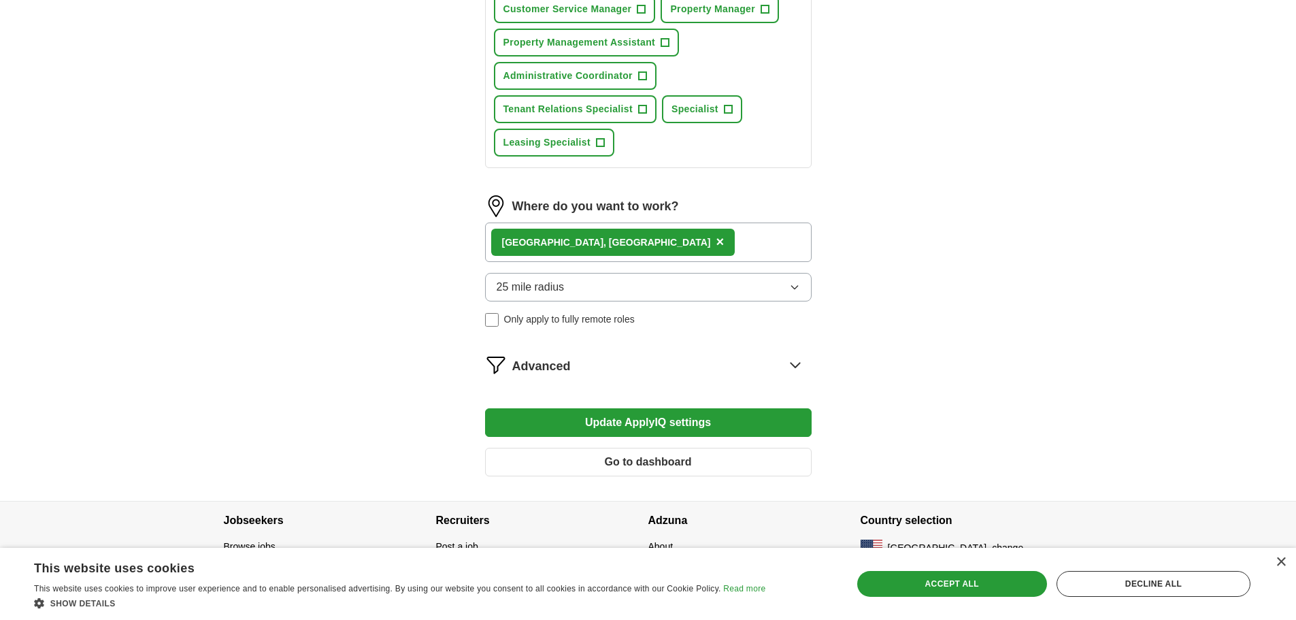
scroll to position [636, 0]
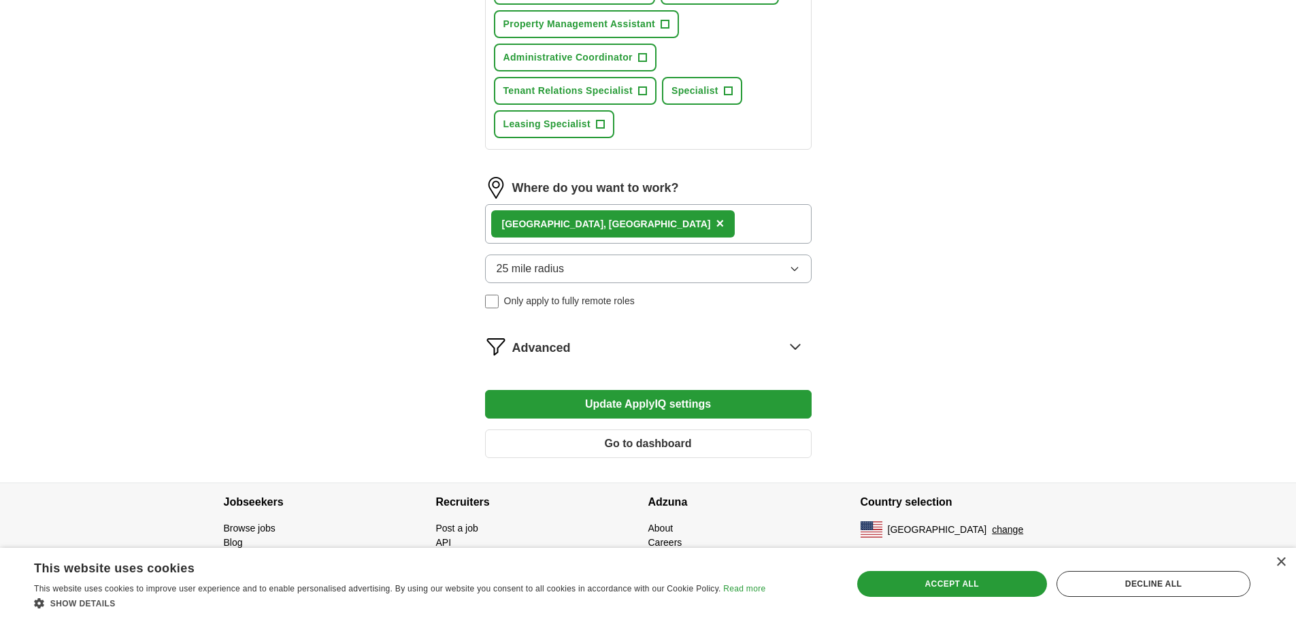
type input "********"
click at [571, 350] on div "Advanced" at bounding box center [661, 346] width 299 height 22
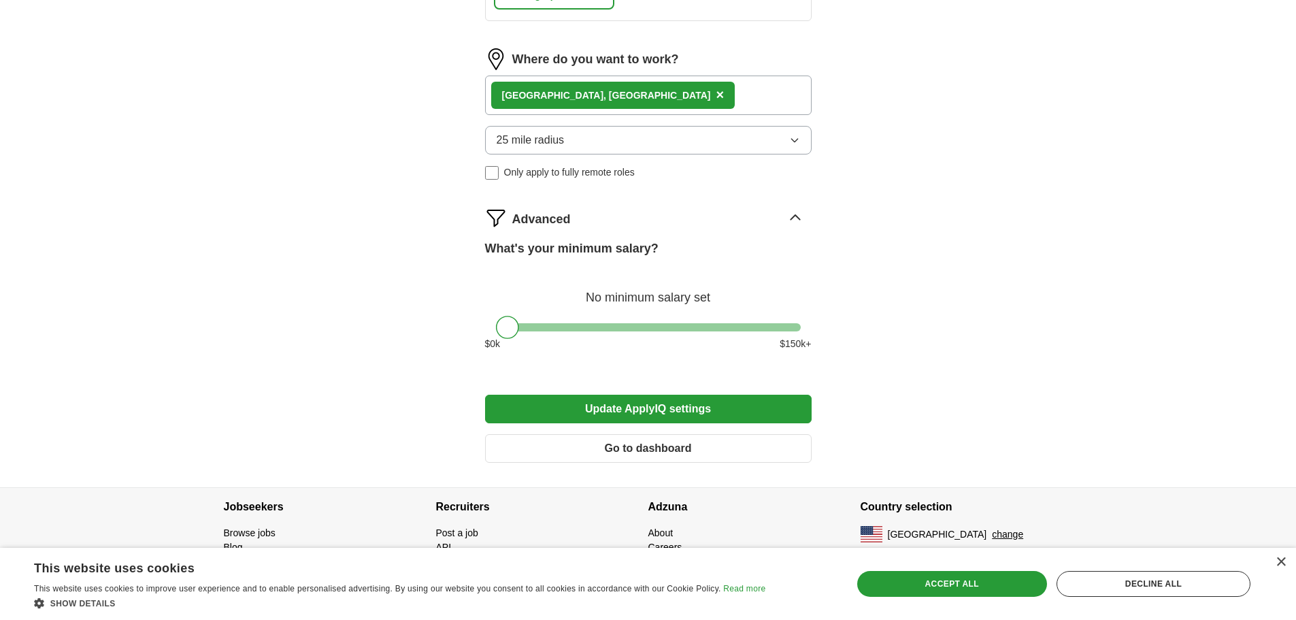
scroll to position [769, 0]
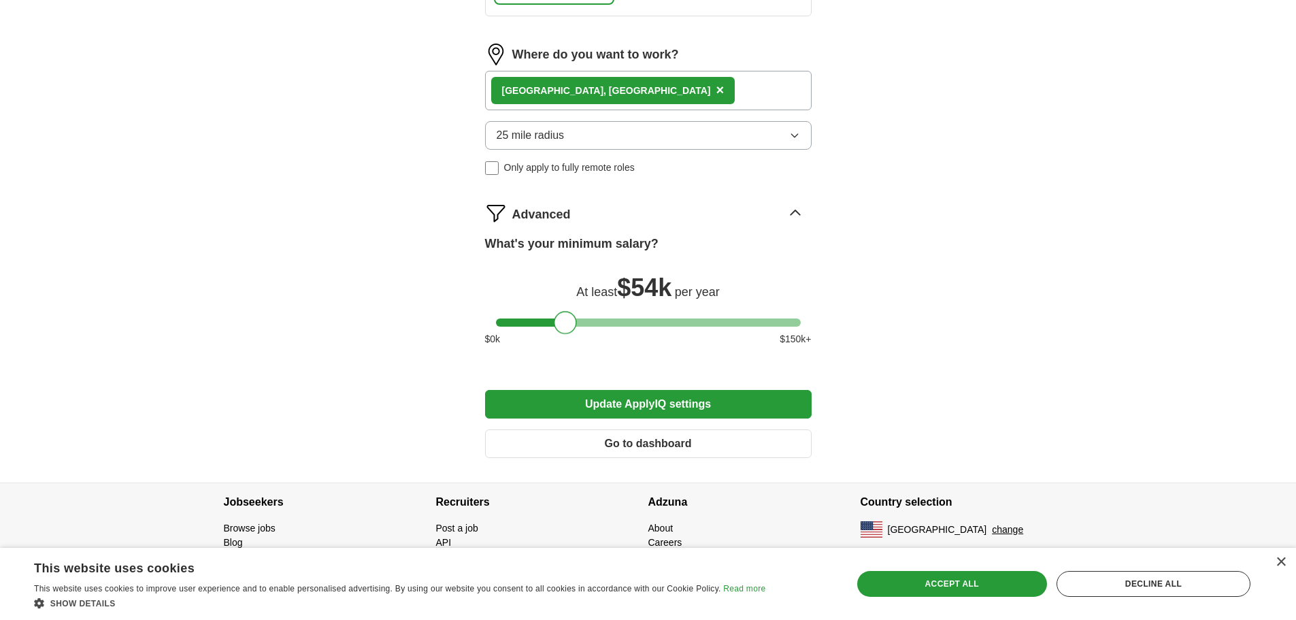
drag, startPoint x: 508, startPoint y: 324, endPoint x: 567, endPoint y: 328, distance: 59.3
click at [567, 328] on div at bounding box center [565, 322] width 23 height 23
click at [581, 405] on button "Update ApplyIQ settings" at bounding box center [648, 404] width 326 height 29
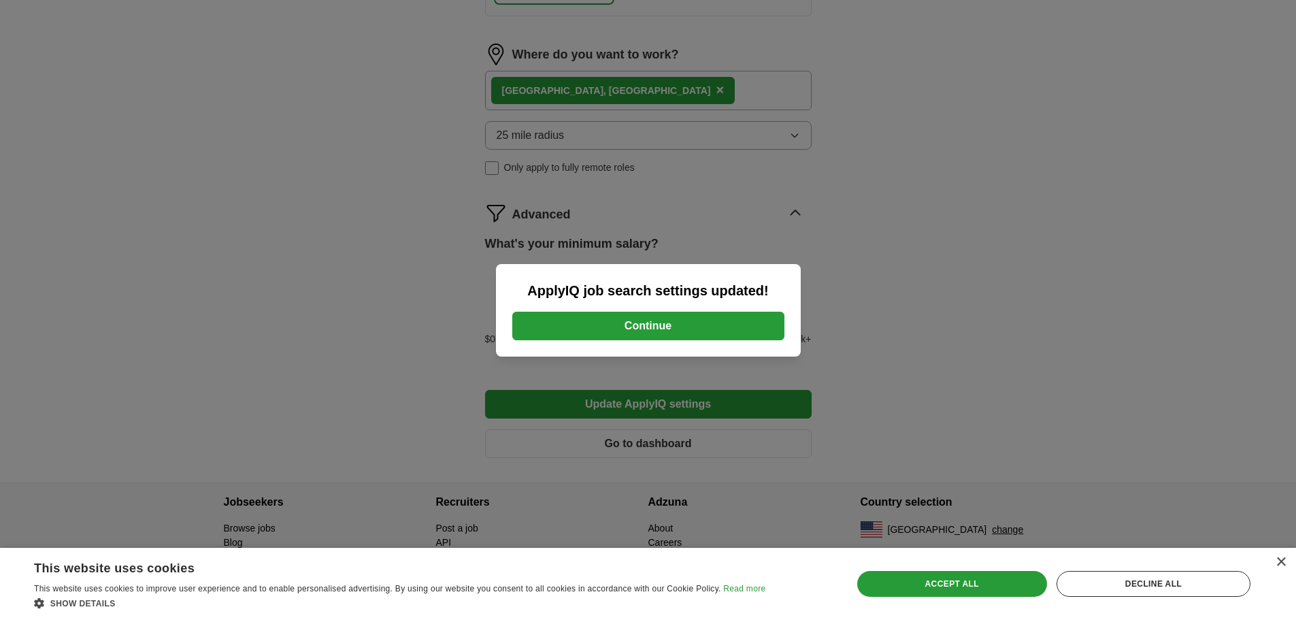
click at [616, 320] on button "Continue" at bounding box center [648, 325] width 272 height 29
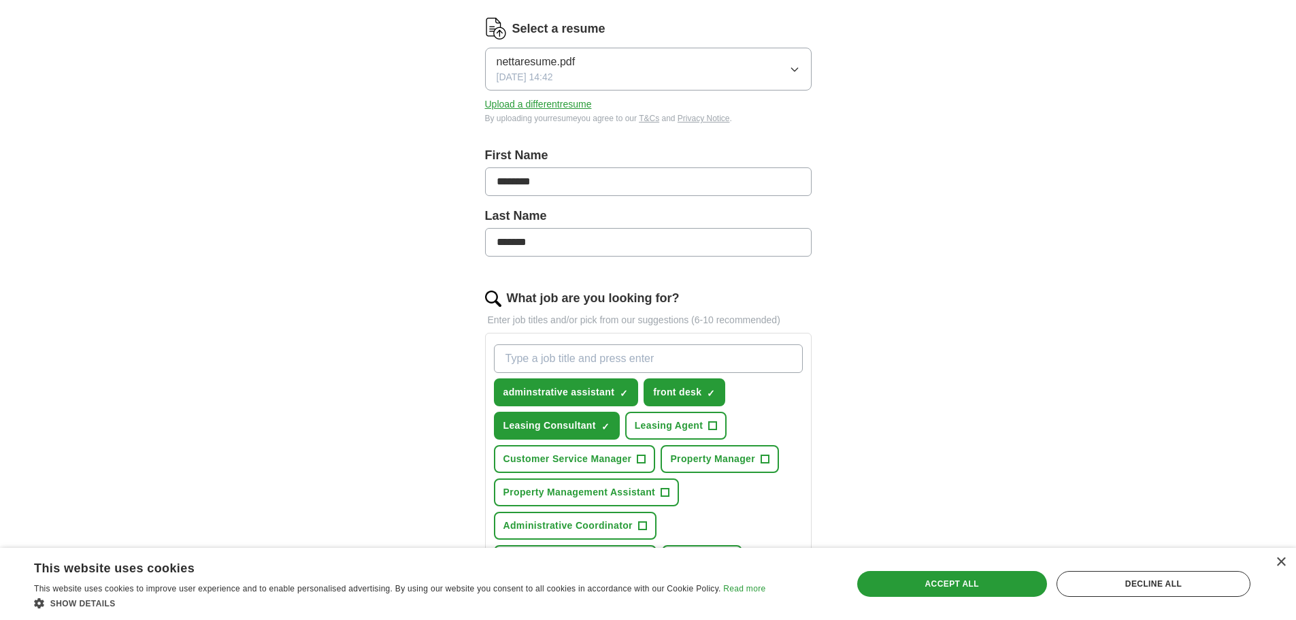
scroll to position [0, 0]
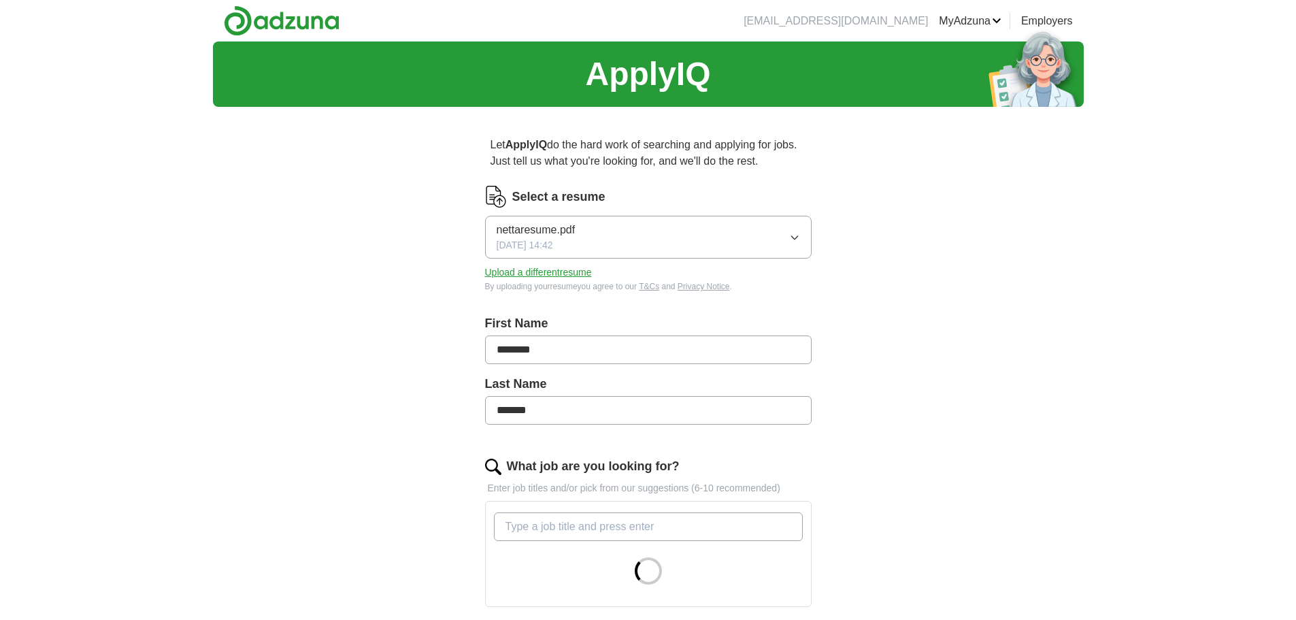
click at [539, 347] on input "********" at bounding box center [648, 349] width 326 height 29
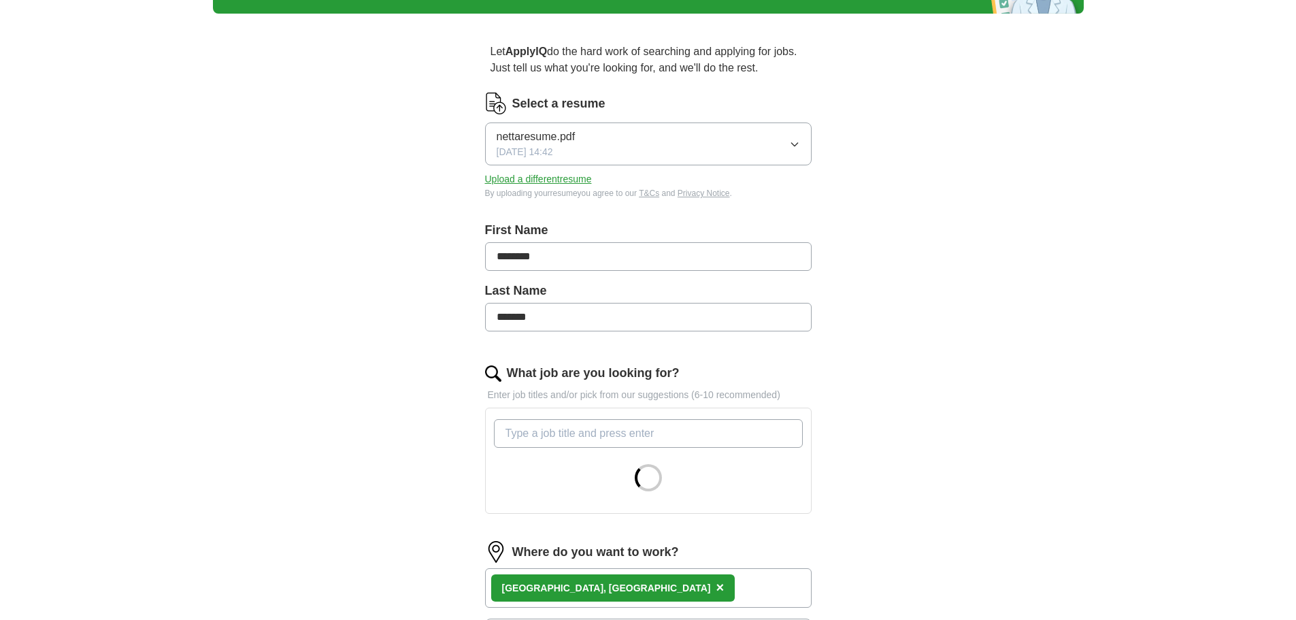
scroll to position [457, 0]
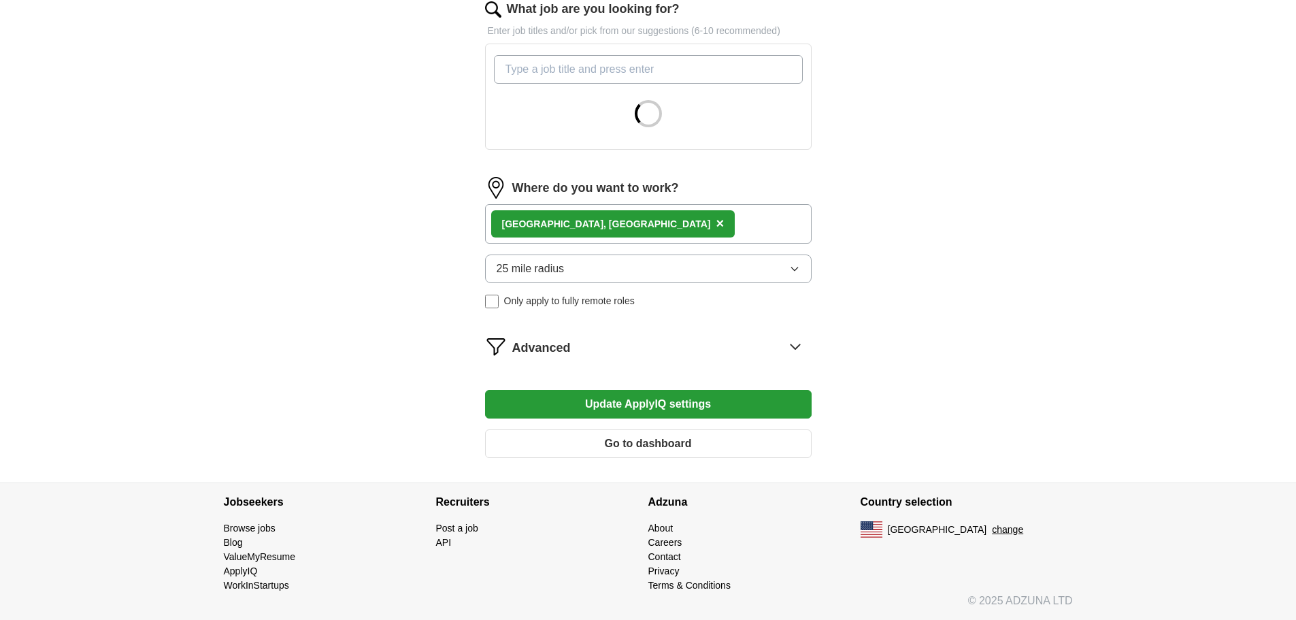
type input "********"
click at [543, 404] on button "Update ApplyIQ settings" at bounding box center [648, 404] width 326 height 29
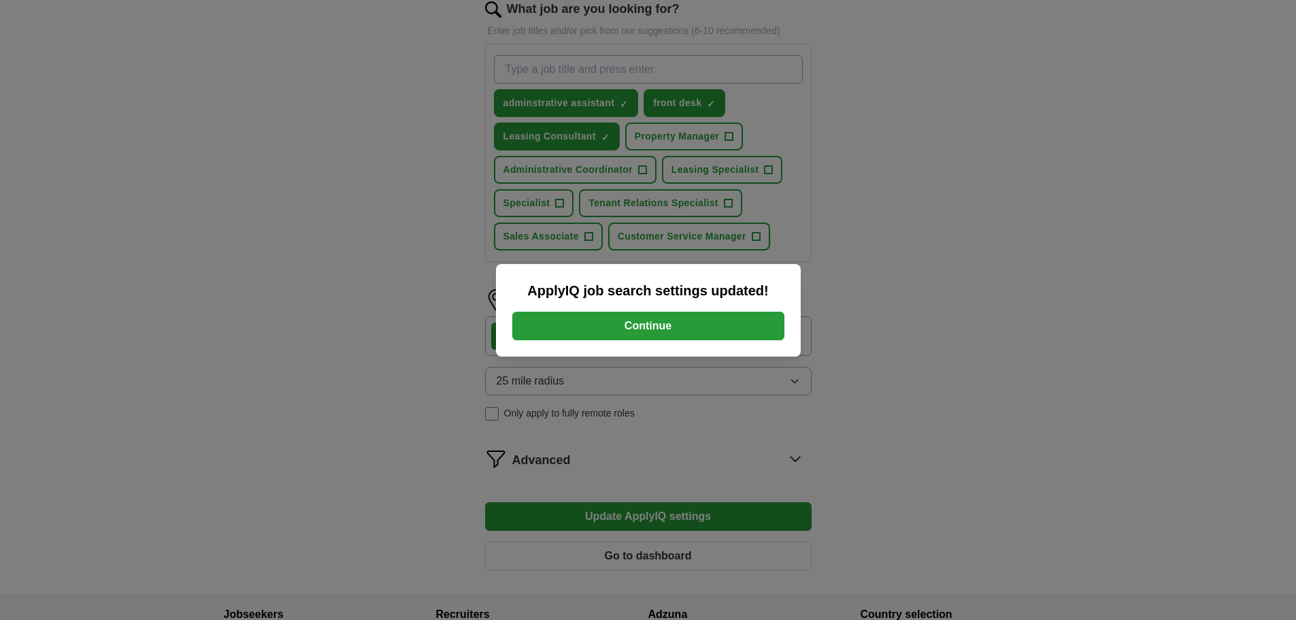
click at [567, 322] on button "Continue" at bounding box center [648, 325] width 272 height 29
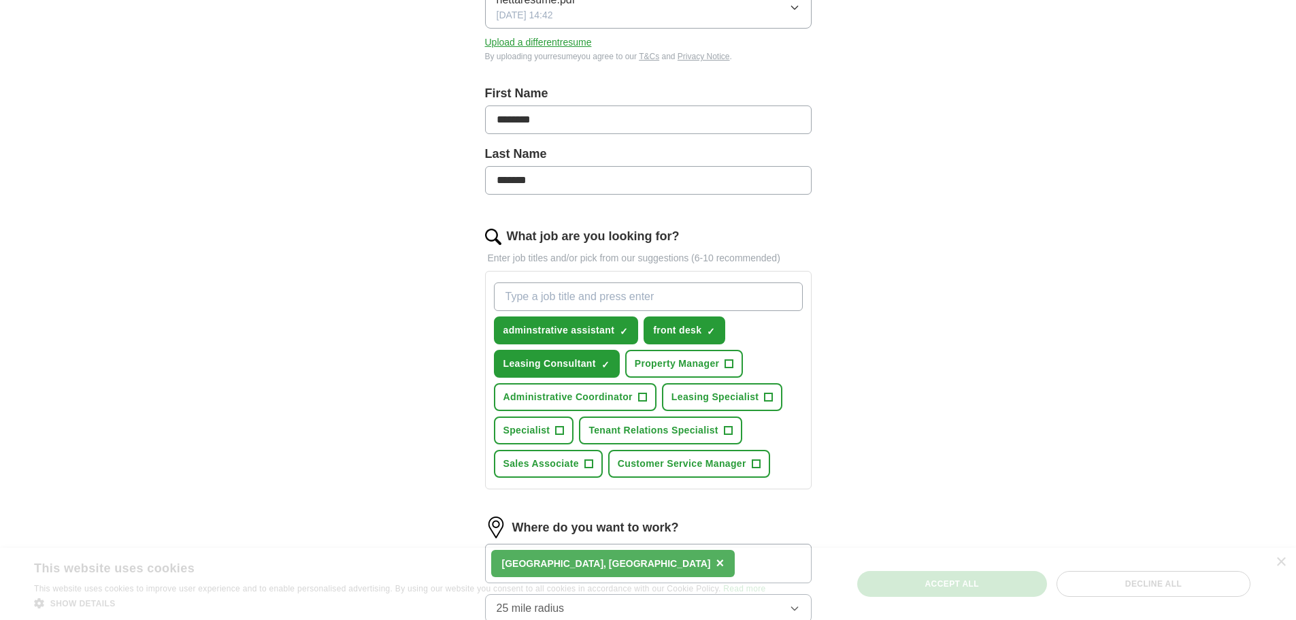
scroll to position [49, 0]
